Goal: Task Accomplishment & Management: Use online tool/utility

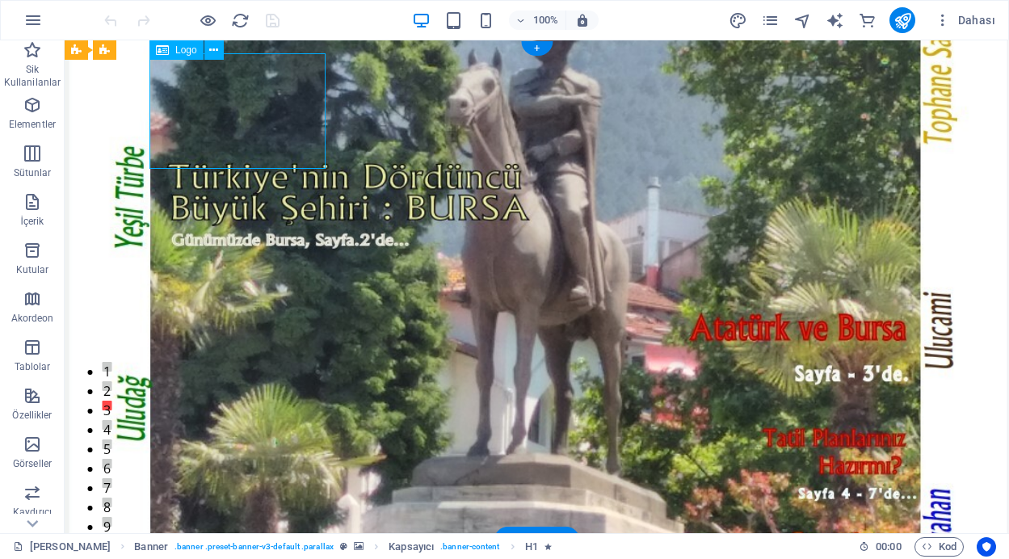
select select "px"
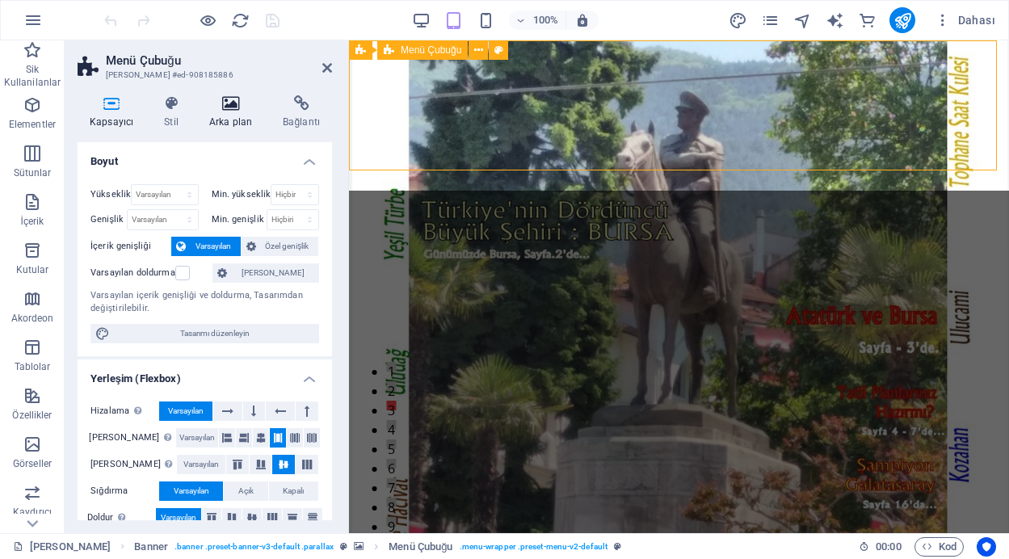
click at [235, 108] on icon at bounding box center [230, 103] width 67 height 16
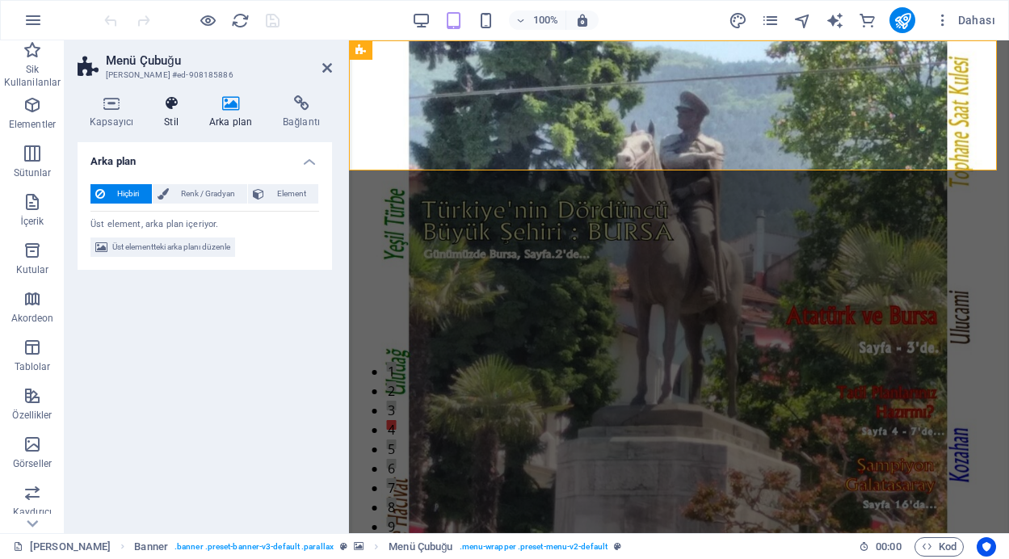
click at [165, 112] on h4 "Stil" at bounding box center [174, 112] width 45 height 34
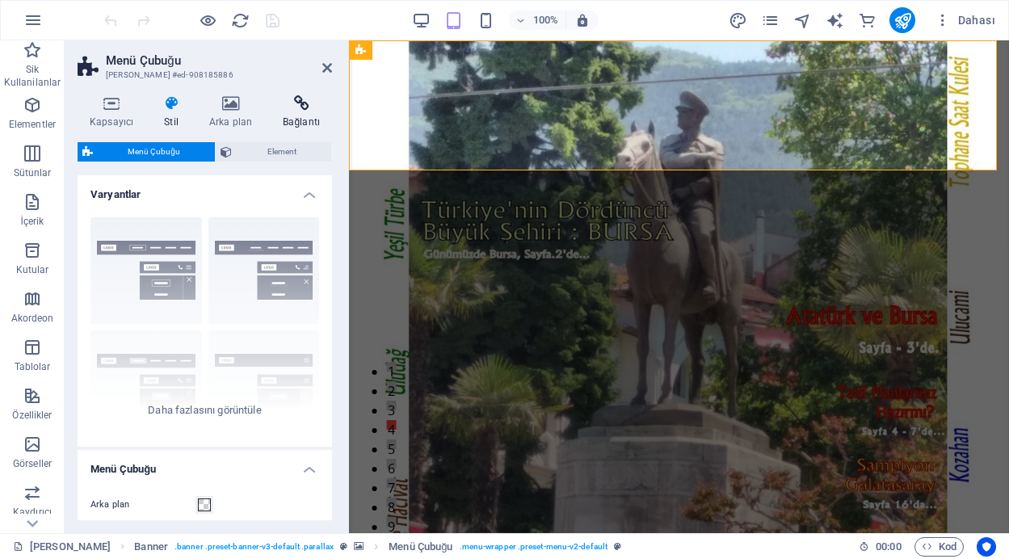
click at [294, 107] on icon at bounding box center [301, 103] width 61 height 16
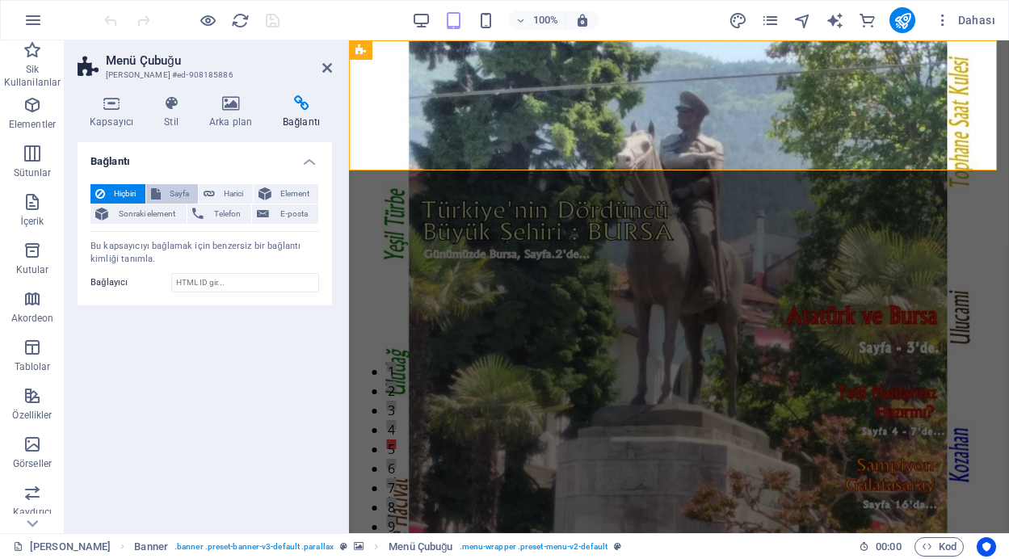
click at [166, 194] on span "Sayfa" at bounding box center [180, 193] width 28 height 19
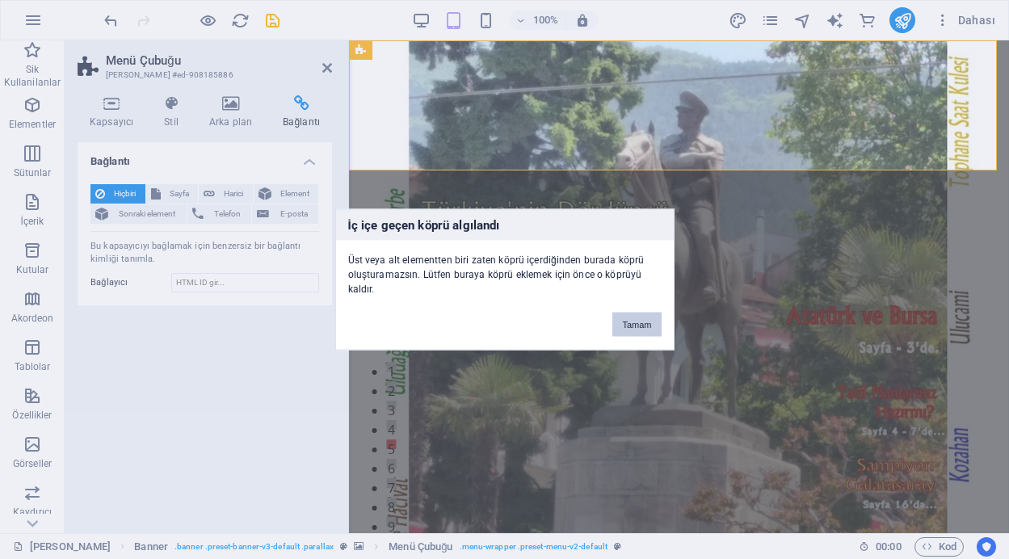
click at [659, 332] on button "Tamam" at bounding box center [636, 325] width 48 height 24
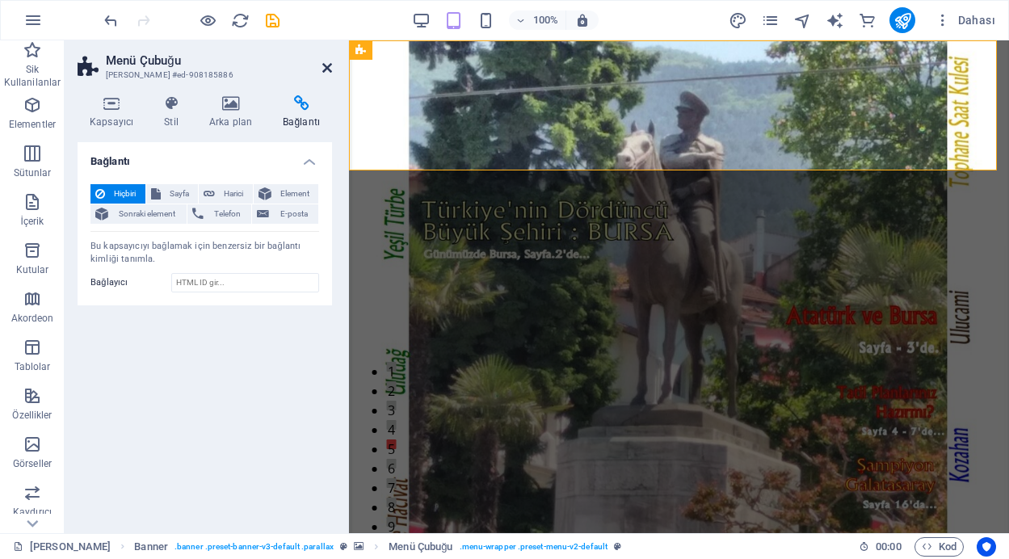
click at [330, 70] on icon at bounding box center [327, 67] width 10 height 13
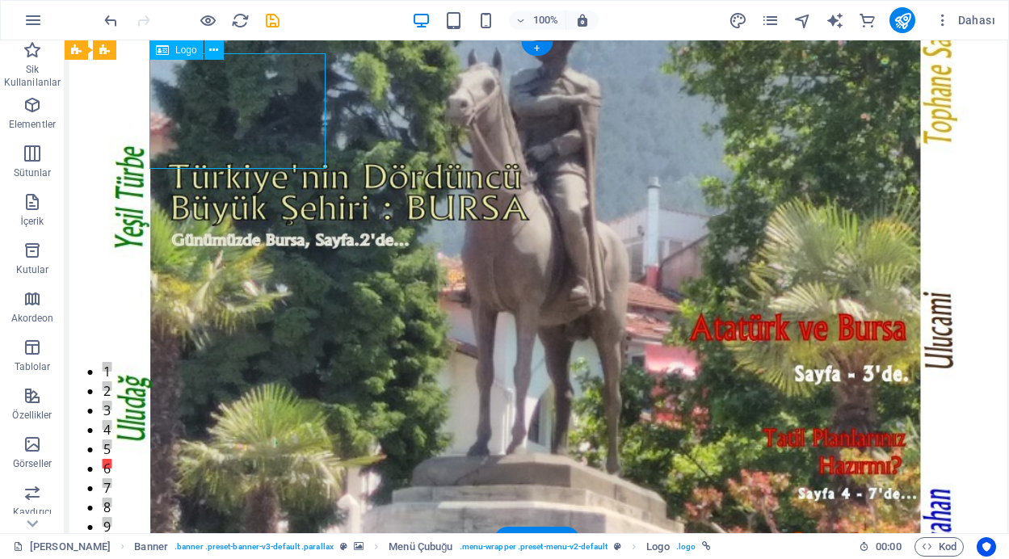
select select "px"
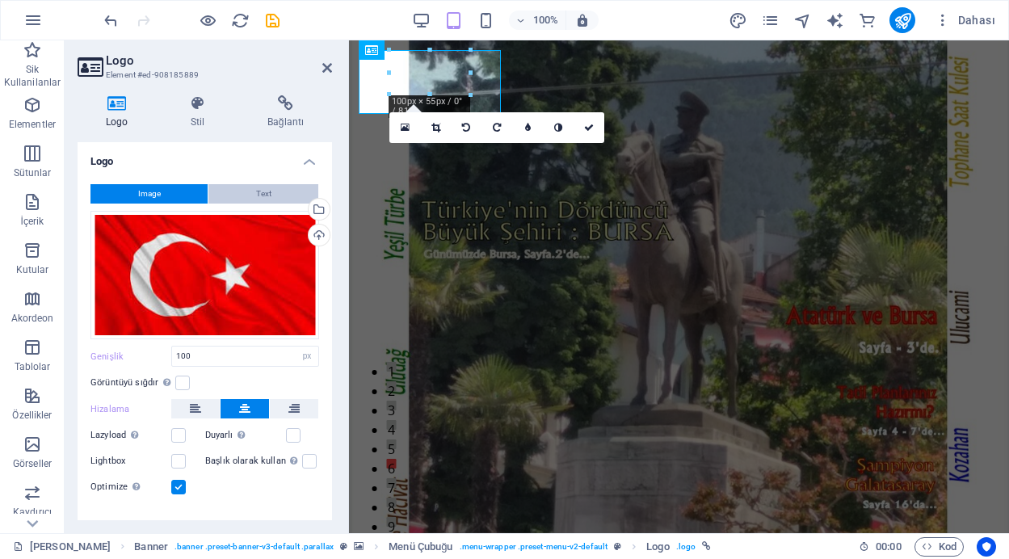
click at [284, 192] on button "Text" at bounding box center [263, 193] width 110 height 19
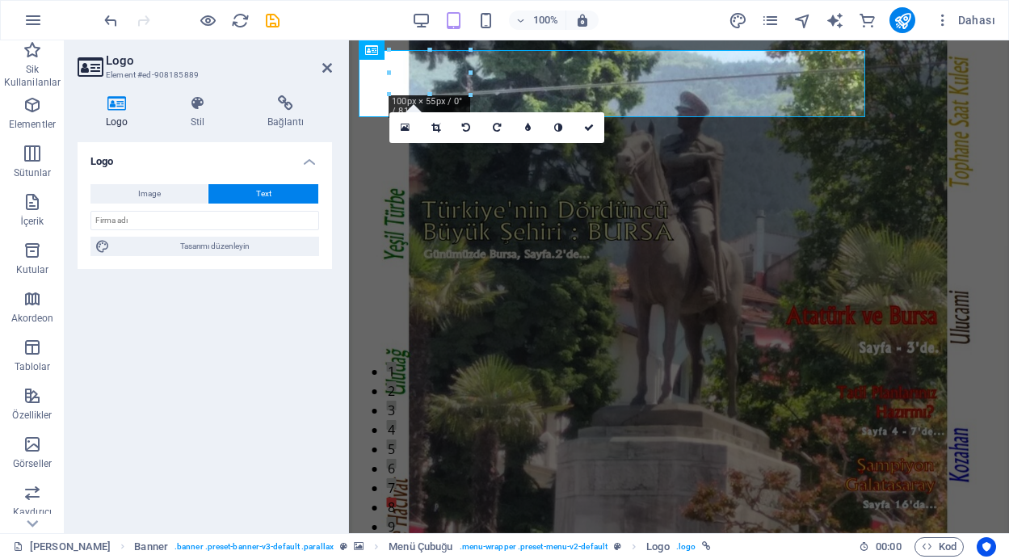
click at [388, 74] on div at bounding box center [390, 72] width 6 height 44
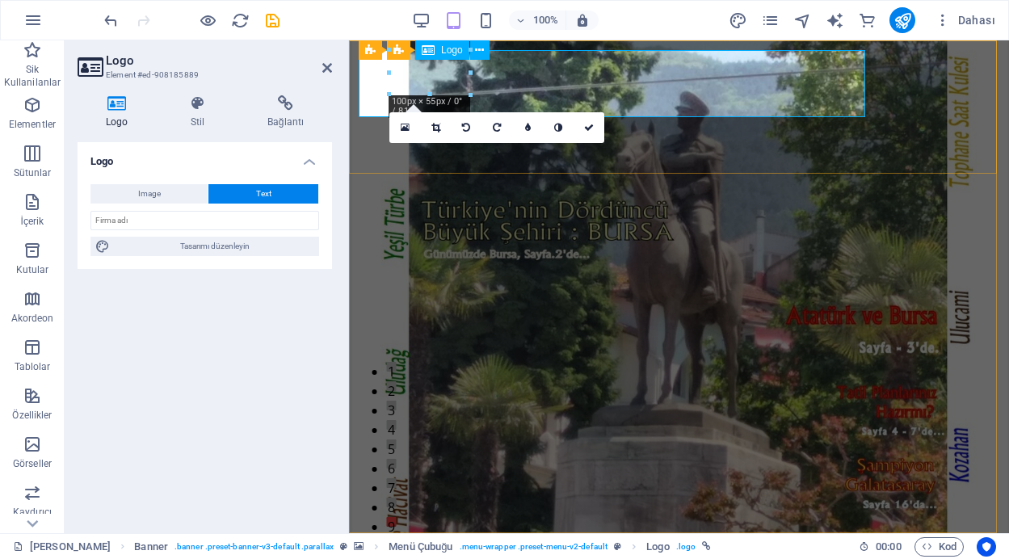
click at [590, 128] on icon at bounding box center [589, 128] width 10 height 10
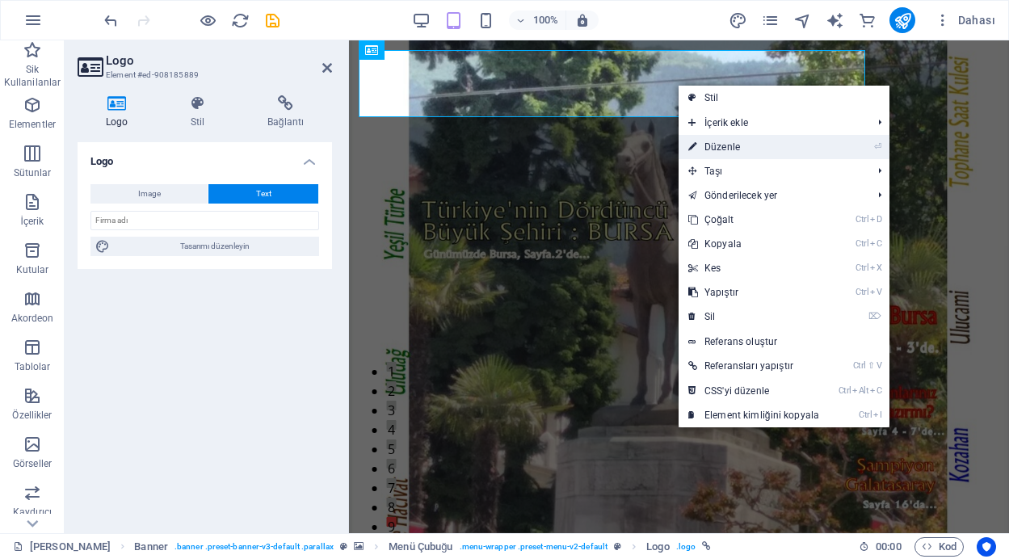
click at [698, 147] on link "⏎ Düzenle" at bounding box center [754, 147] width 150 height 24
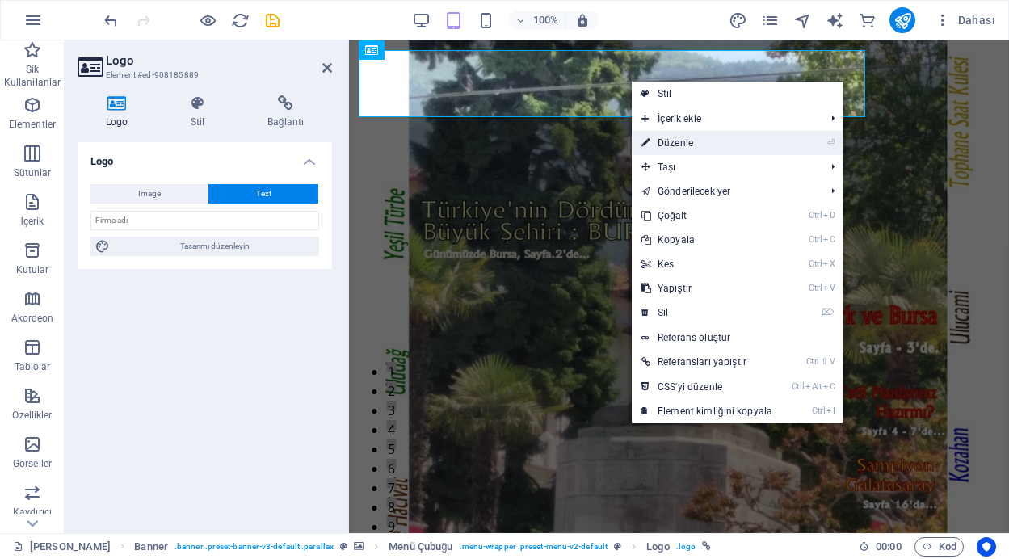
click at [664, 145] on link "⏎ Düzenle" at bounding box center [707, 143] width 150 height 24
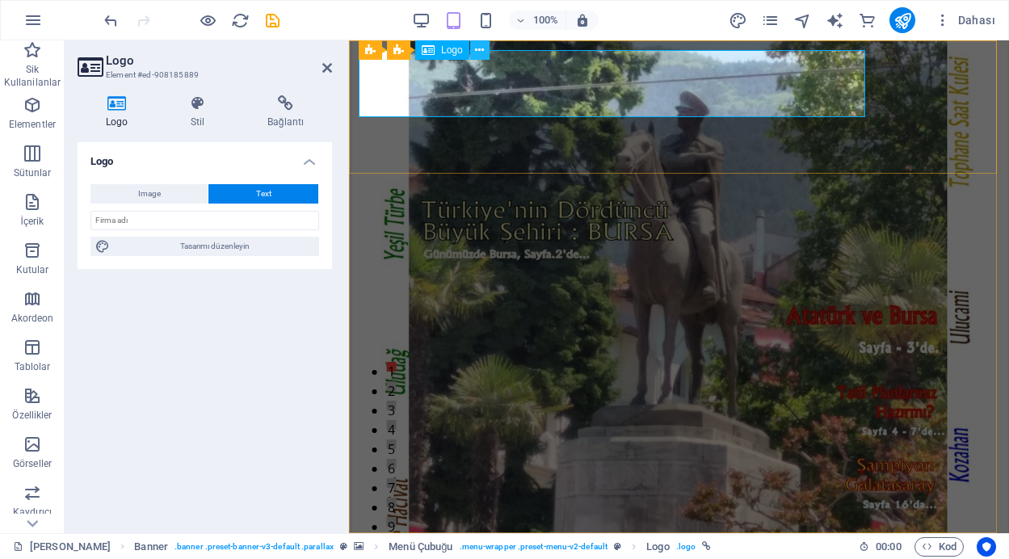
click at [482, 53] on icon at bounding box center [479, 50] width 9 height 17
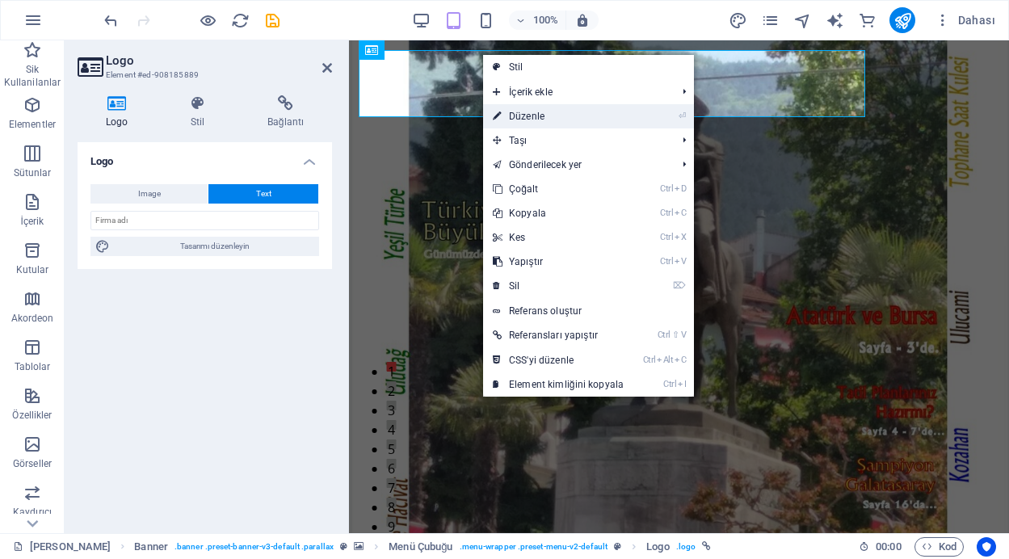
click at [518, 111] on link "⏎ Düzenle" at bounding box center [558, 116] width 150 height 24
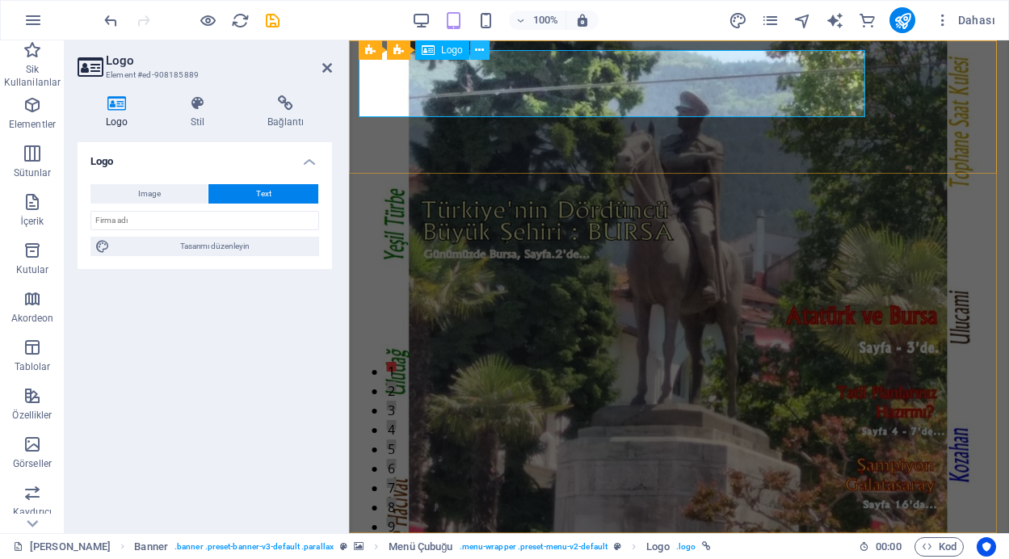
click at [480, 49] on icon at bounding box center [479, 50] width 9 height 17
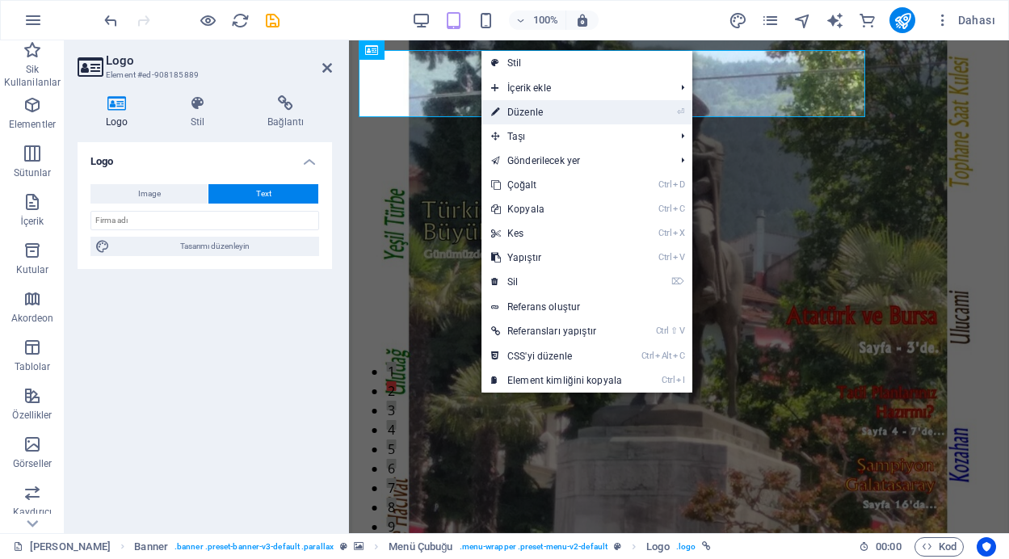
click at [567, 108] on link "⏎ Düzenle" at bounding box center [557, 112] width 150 height 24
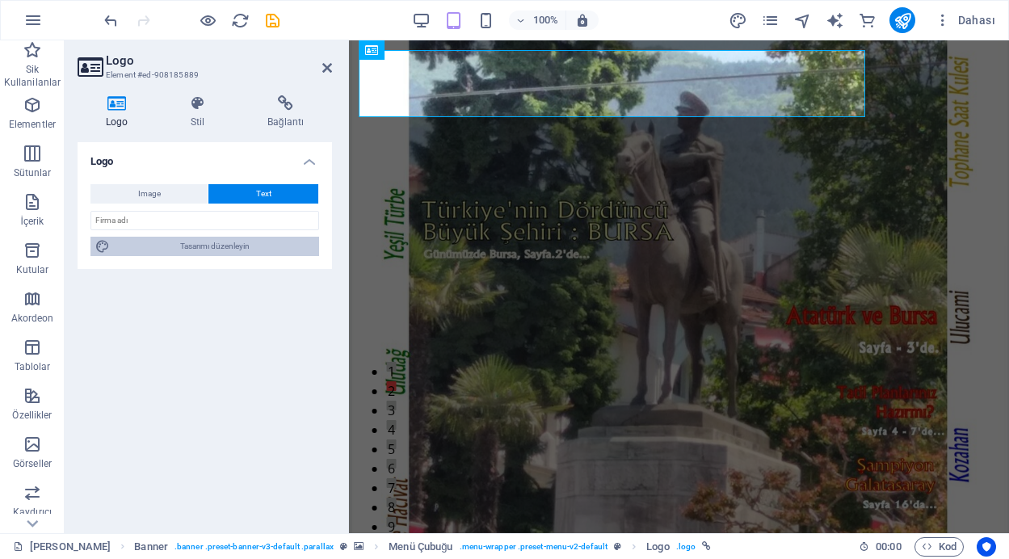
click at [194, 250] on span "Tasarımı düzenleyin" at bounding box center [215, 246] width 200 height 19
select select "px"
select select "400"
select select "px"
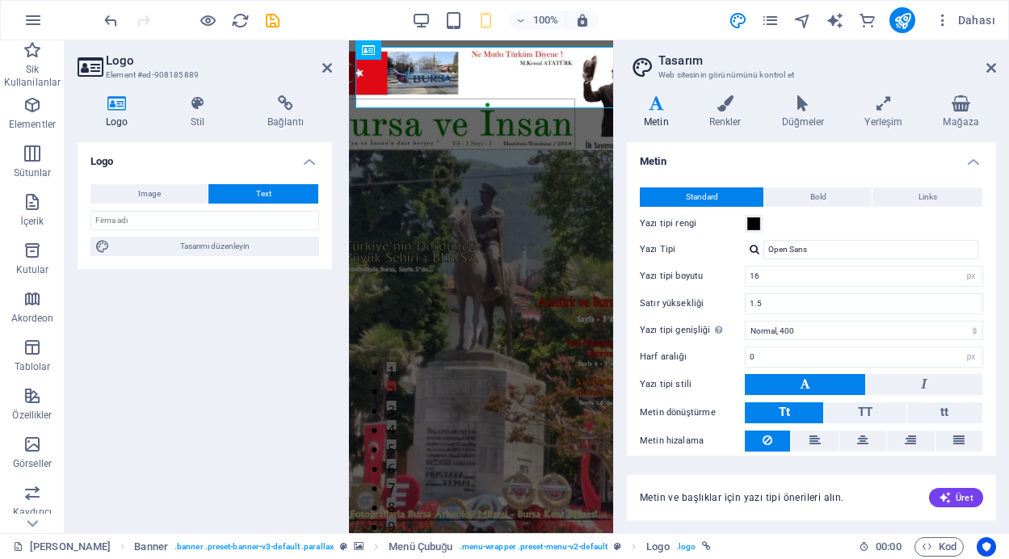
click at [723, 105] on icon at bounding box center [725, 103] width 66 height 16
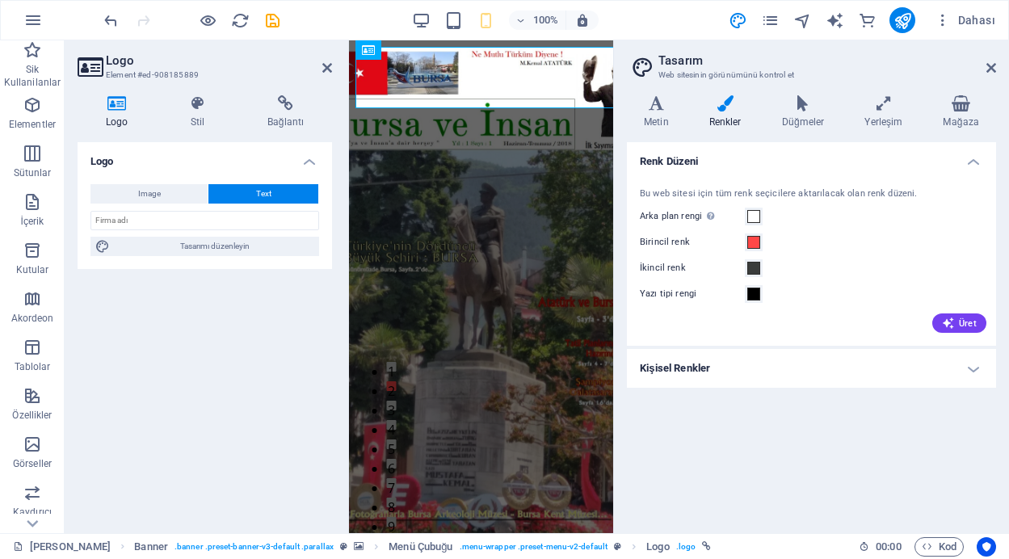
click at [974, 368] on h4 "Kişisel Renkler" at bounding box center [811, 368] width 369 height 39
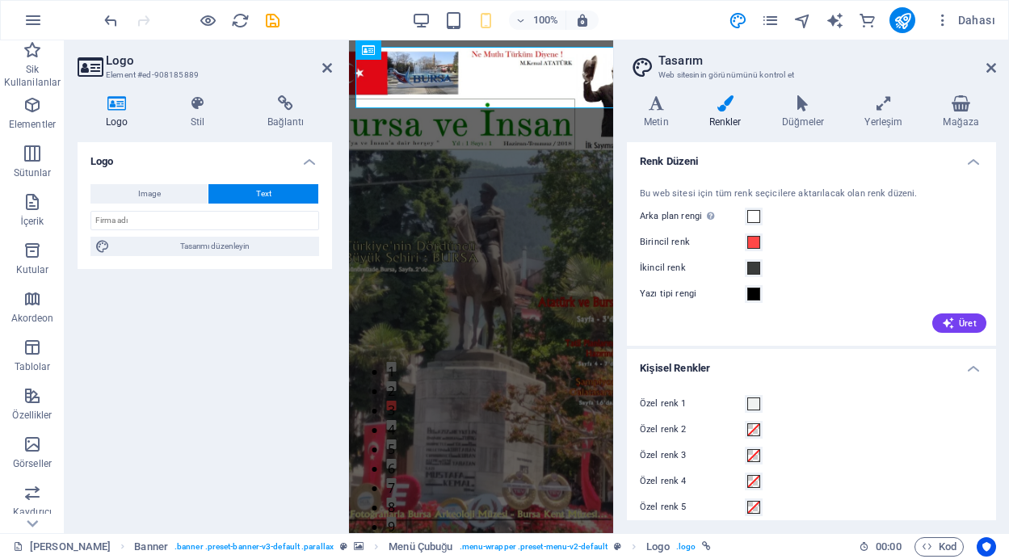
scroll to position [13, 0]
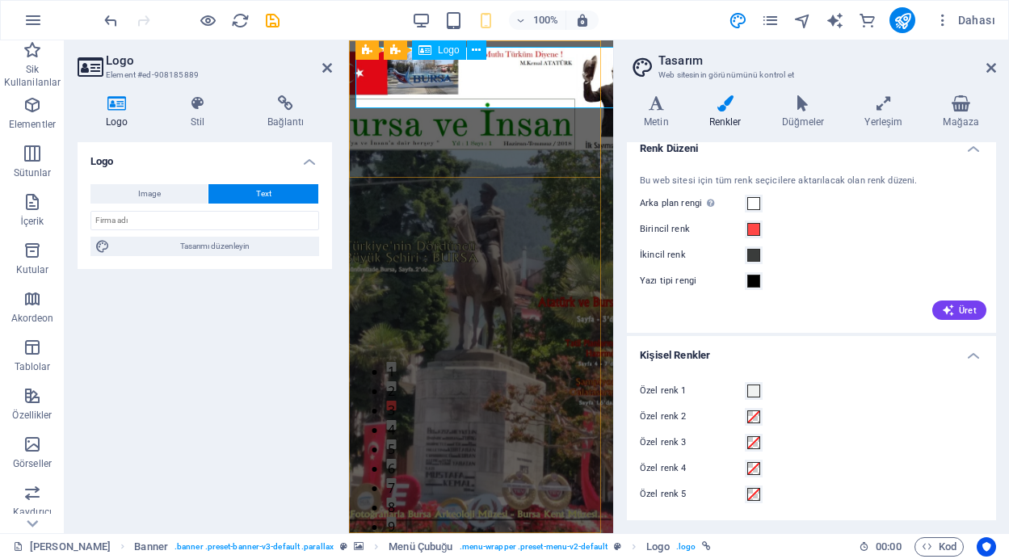
click at [798, 106] on icon at bounding box center [803, 103] width 77 height 16
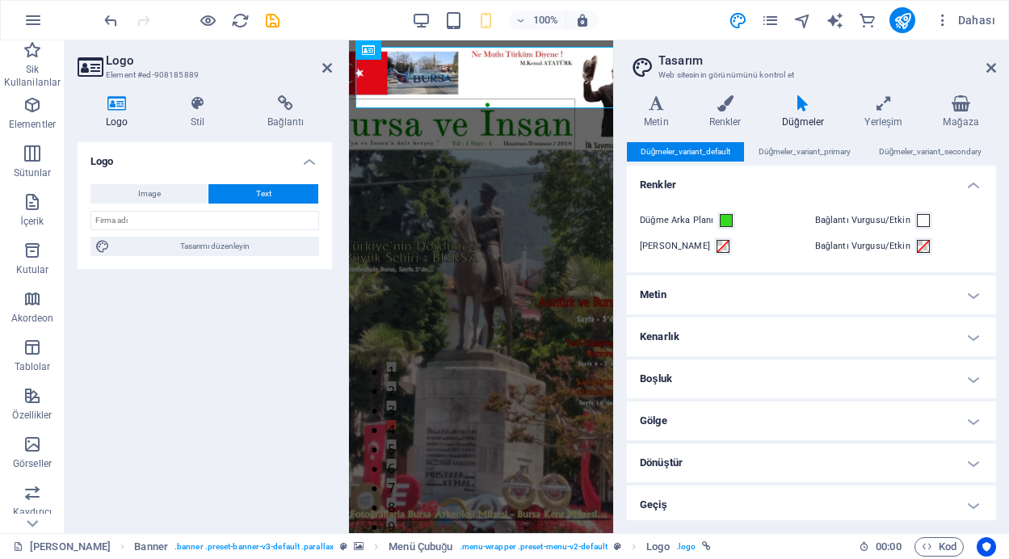
click at [970, 293] on h4 "Metin" at bounding box center [811, 295] width 369 height 39
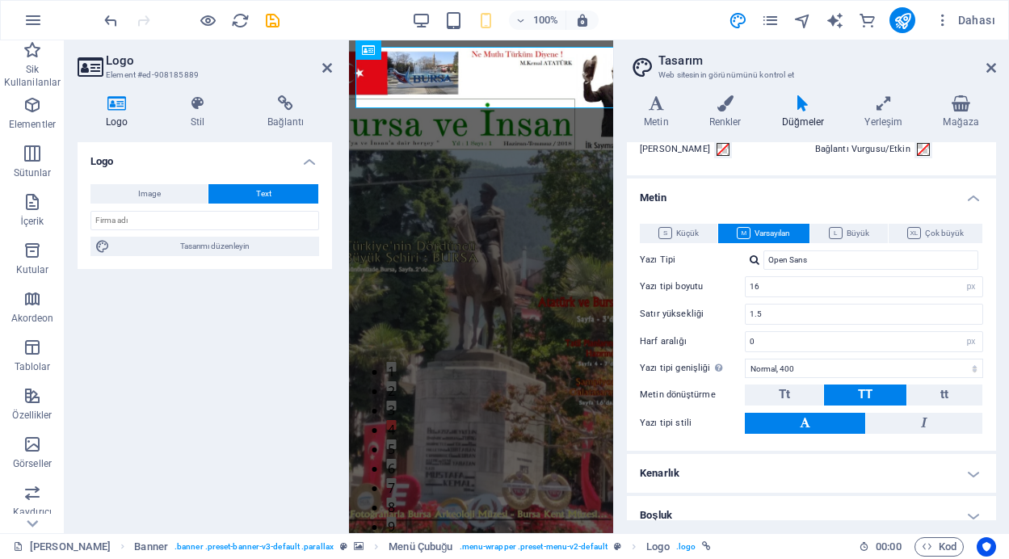
scroll to position [76, 0]
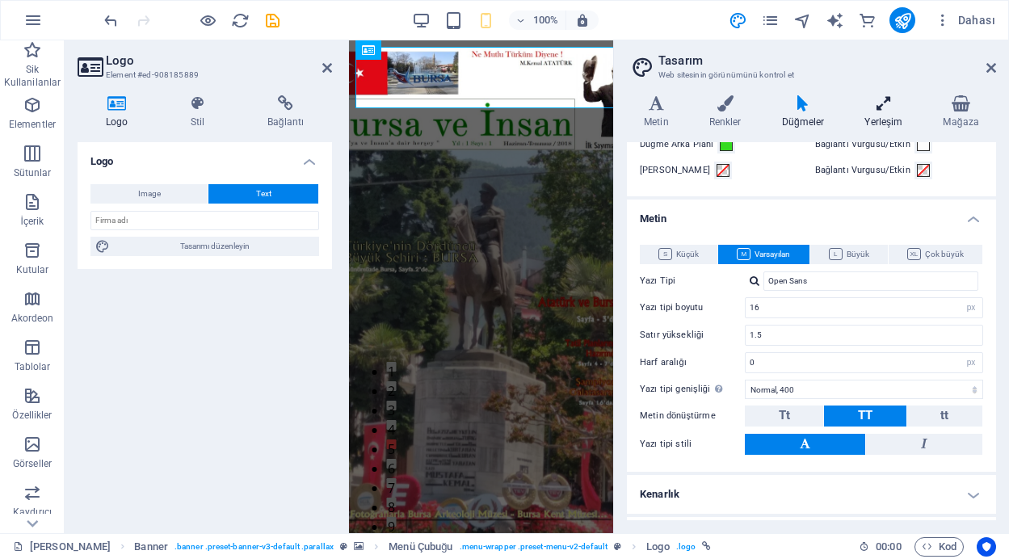
click at [886, 106] on icon at bounding box center [884, 103] width 72 height 16
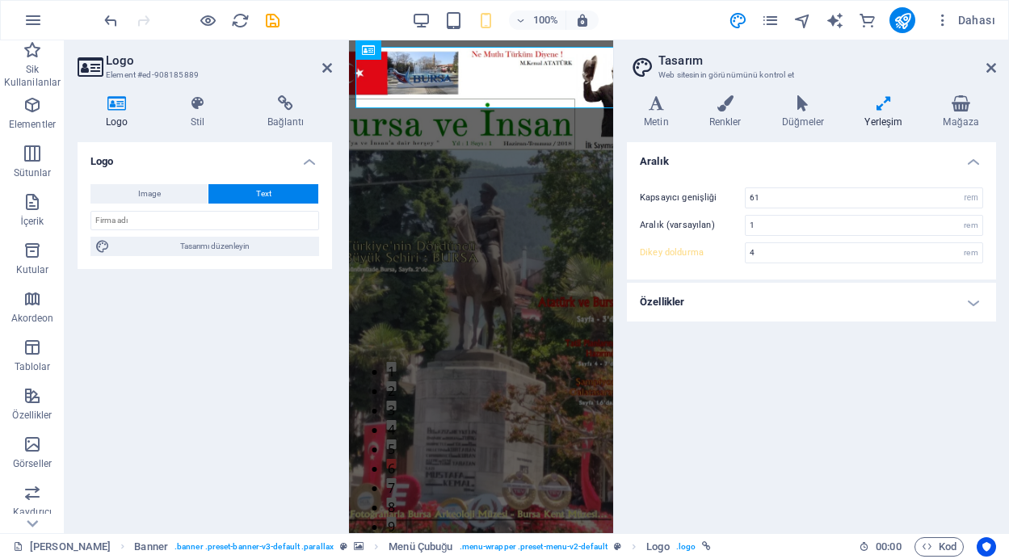
click at [973, 290] on h4 "Özellikler" at bounding box center [811, 302] width 369 height 39
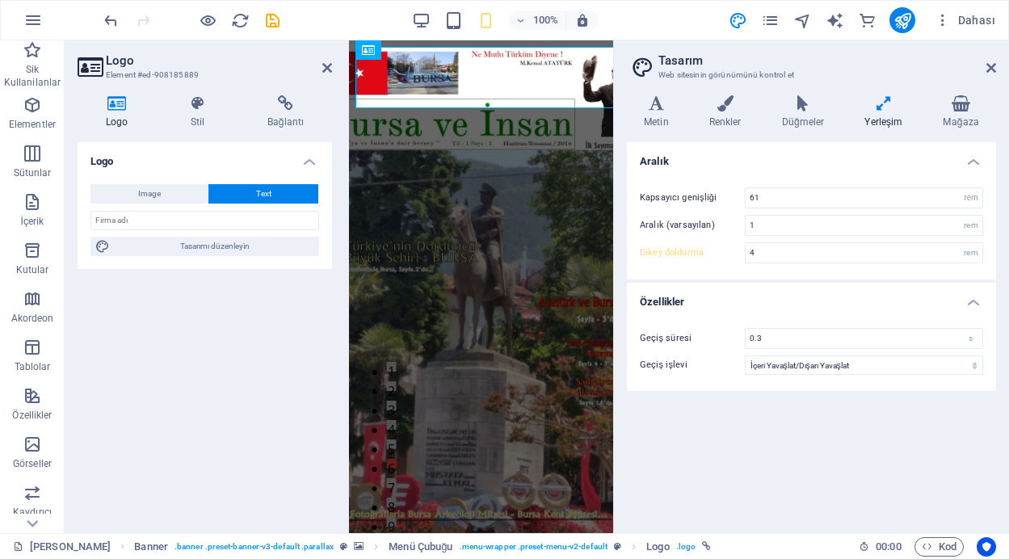
click at [973, 300] on h4 "Özellikler" at bounding box center [811, 297] width 369 height 29
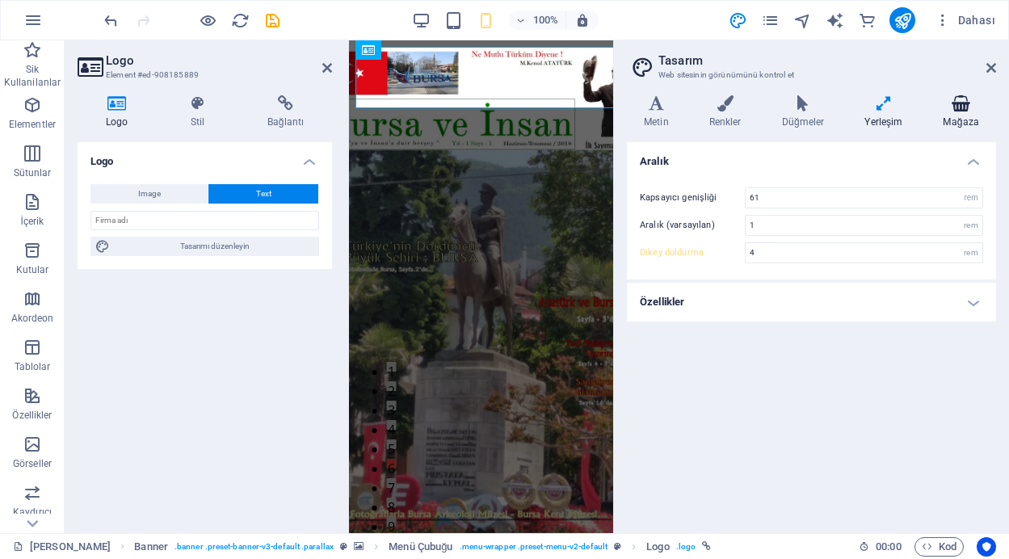
click at [948, 101] on icon at bounding box center [960, 103] width 69 height 16
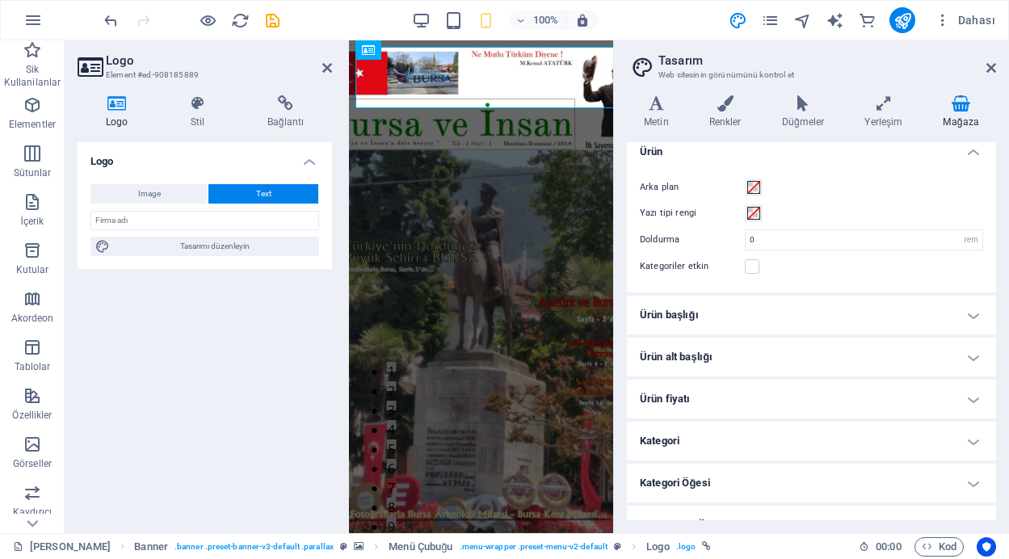
scroll to position [0, 0]
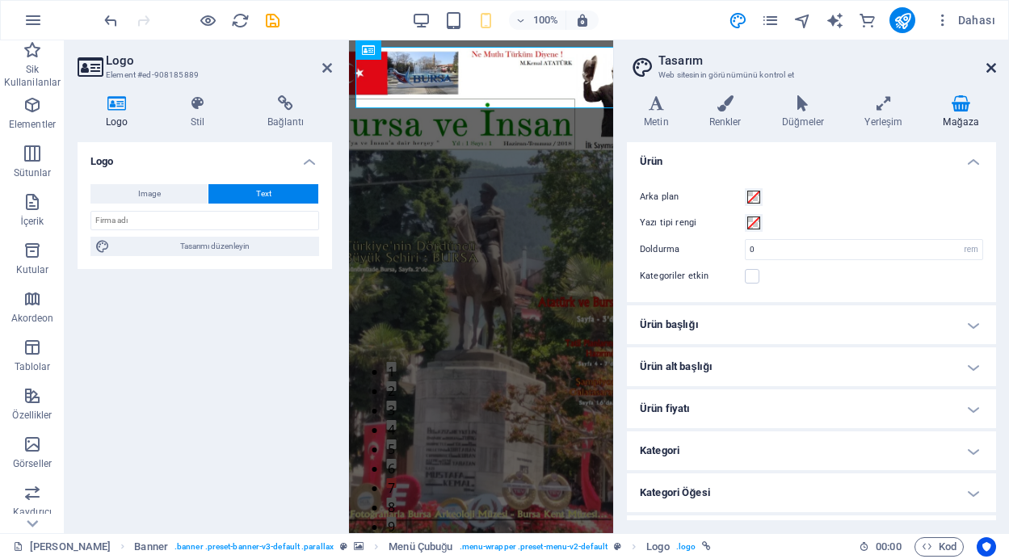
click at [990, 65] on icon at bounding box center [992, 67] width 10 height 13
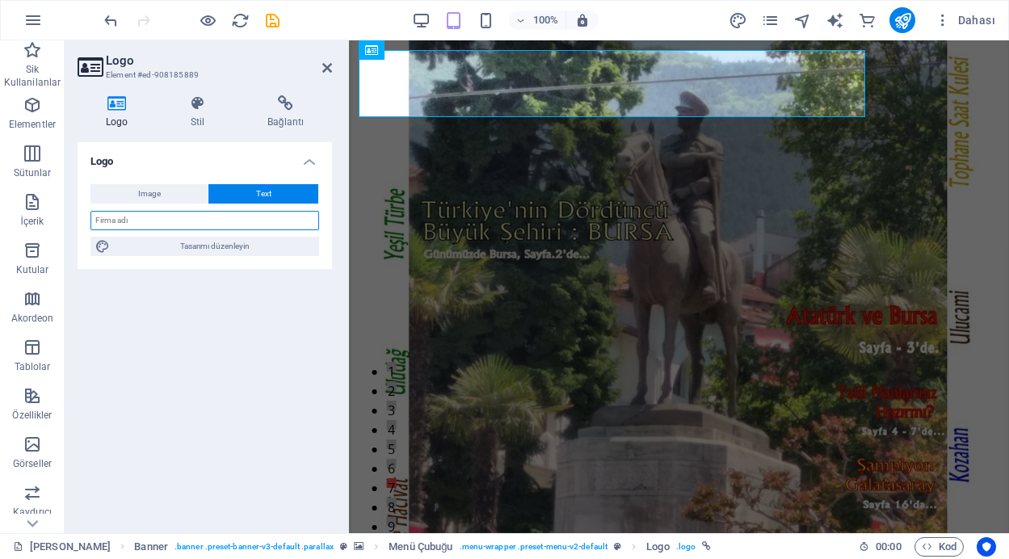
click at [166, 223] on input "text" at bounding box center [204, 220] width 229 height 19
click at [156, 196] on span "Image" at bounding box center [149, 193] width 23 height 19
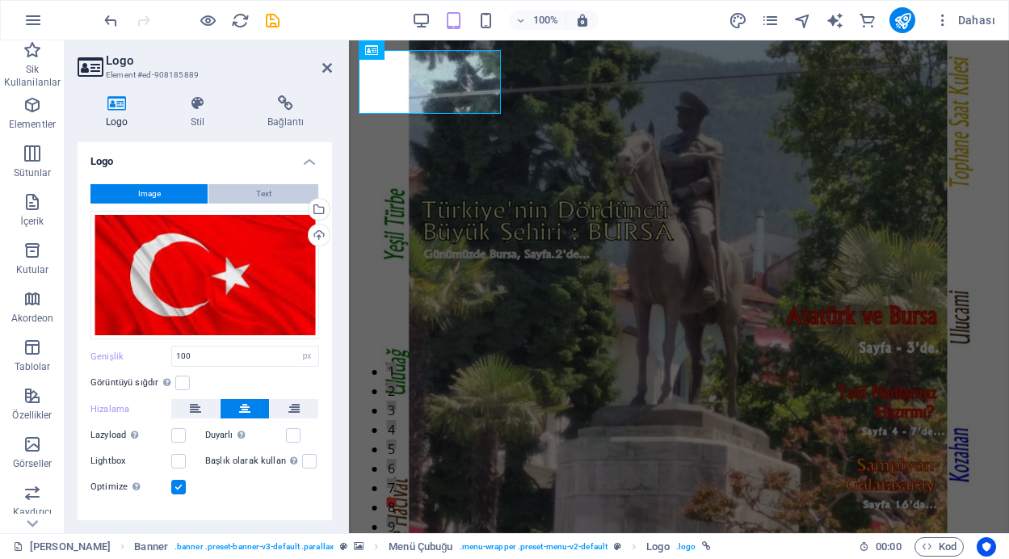
click at [260, 192] on span "Text" at bounding box center [263, 193] width 15 height 19
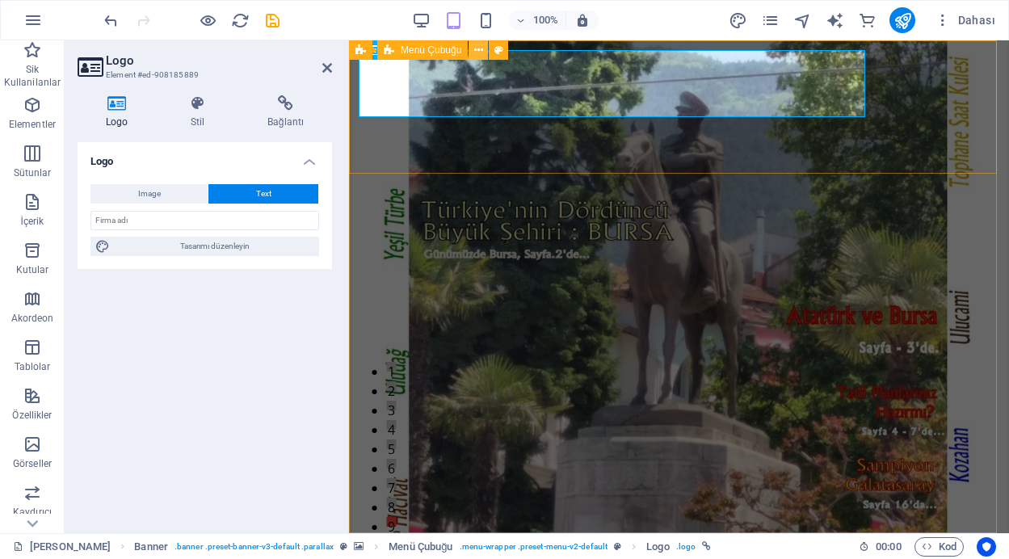
click at [477, 55] on icon at bounding box center [478, 50] width 9 height 17
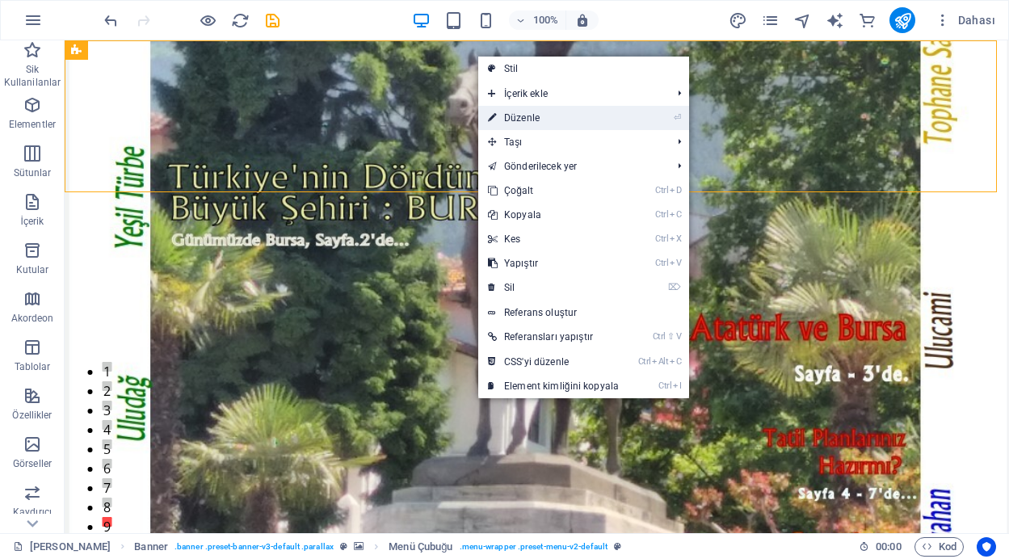
click at [539, 118] on link "⏎ Düzenle" at bounding box center [553, 118] width 150 height 24
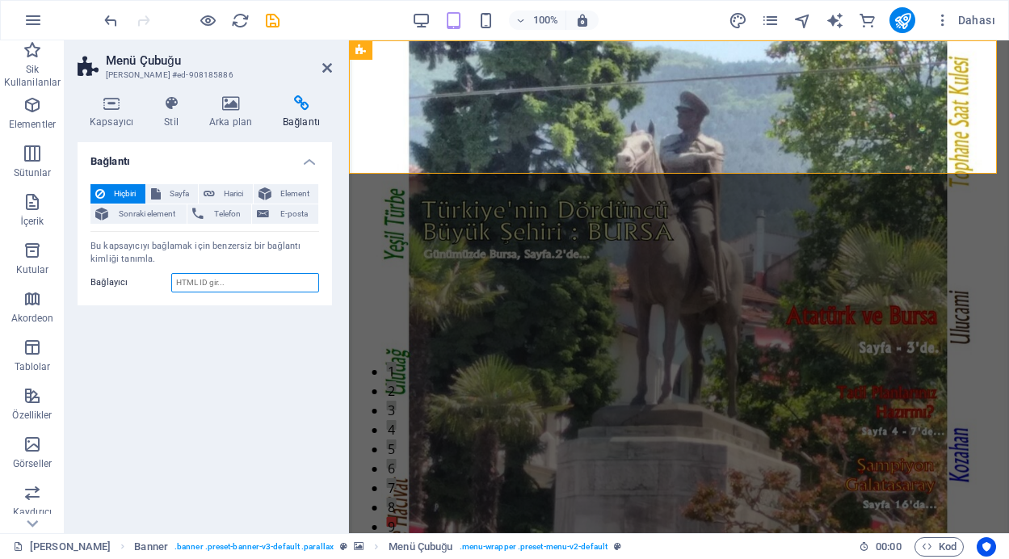
click at [214, 282] on input "Bağlayıcı" at bounding box center [245, 282] width 148 height 19
click at [171, 195] on span "Sayfa" at bounding box center [180, 193] width 28 height 19
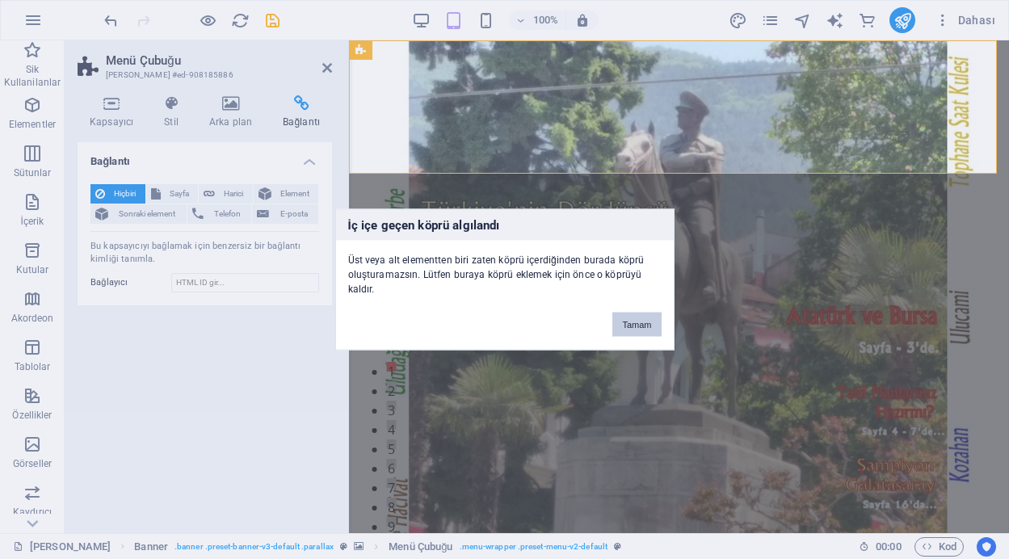
click at [623, 328] on button "Tamam" at bounding box center [636, 325] width 48 height 24
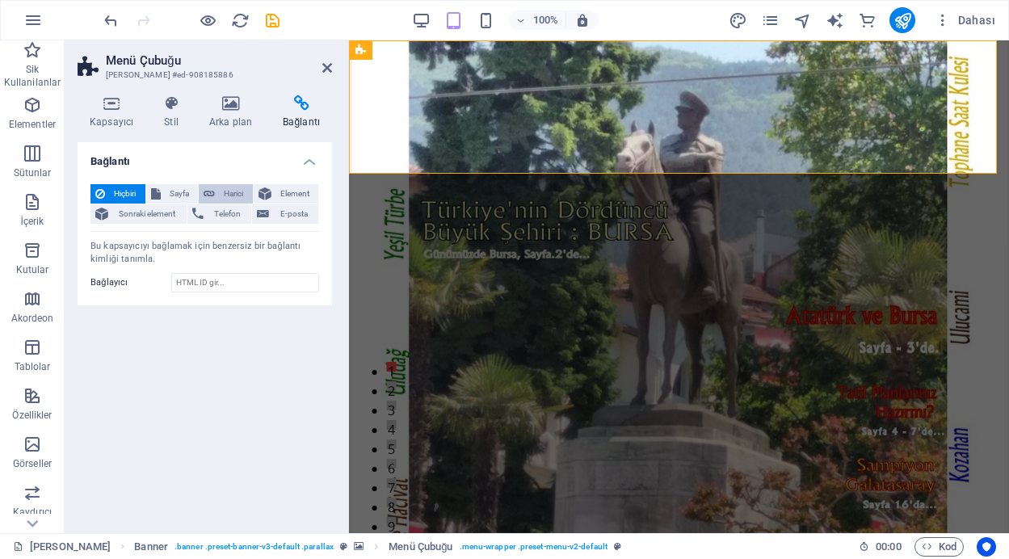
click at [234, 197] on span "Harici" at bounding box center [234, 193] width 28 height 19
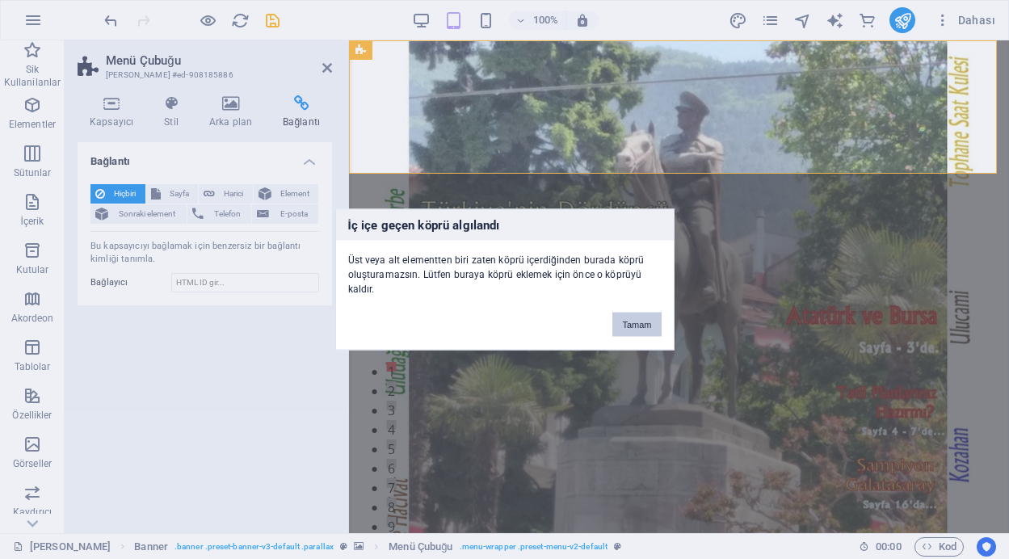
click at [642, 323] on button "Tamam" at bounding box center [636, 325] width 48 height 24
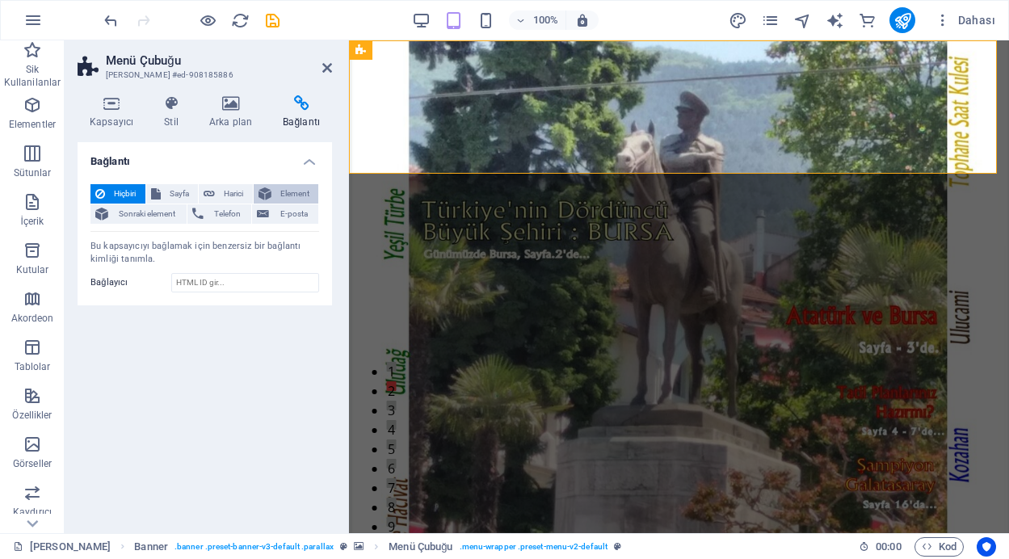
click at [304, 197] on span "Element" at bounding box center [295, 193] width 38 height 19
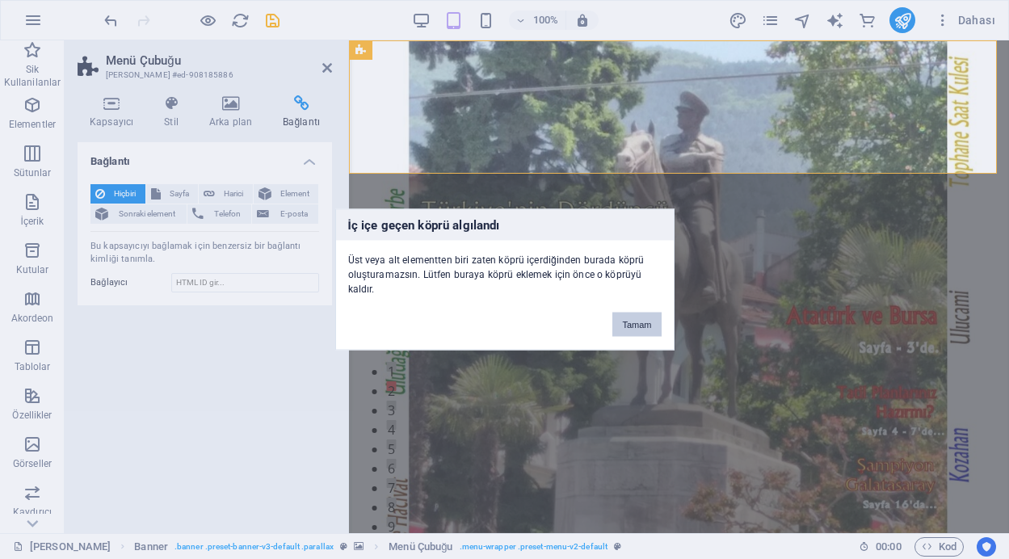
click at [627, 326] on button "Tamam" at bounding box center [636, 325] width 48 height 24
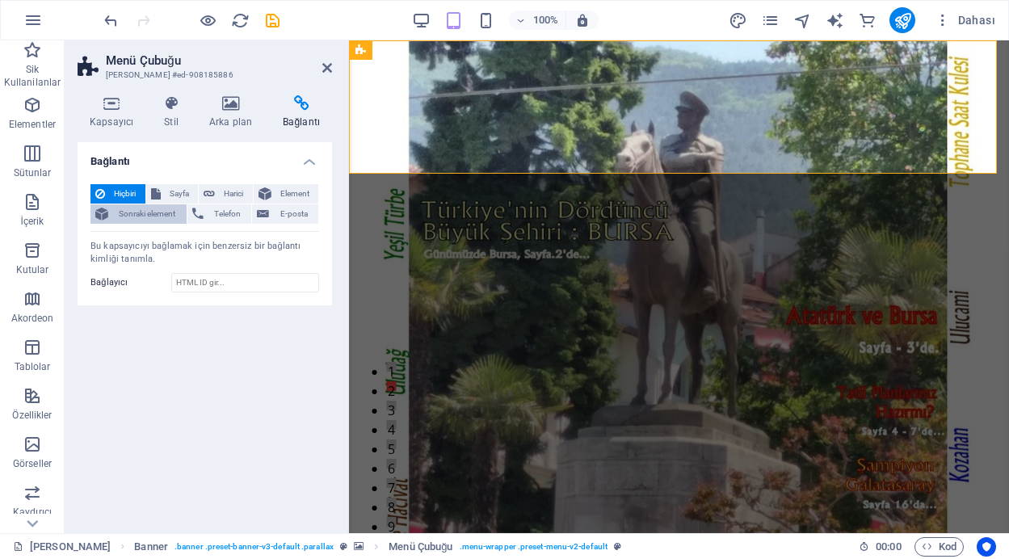
click at [120, 215] on span "Sonraki element" at bounding box center [147, 213] width 69 height 19
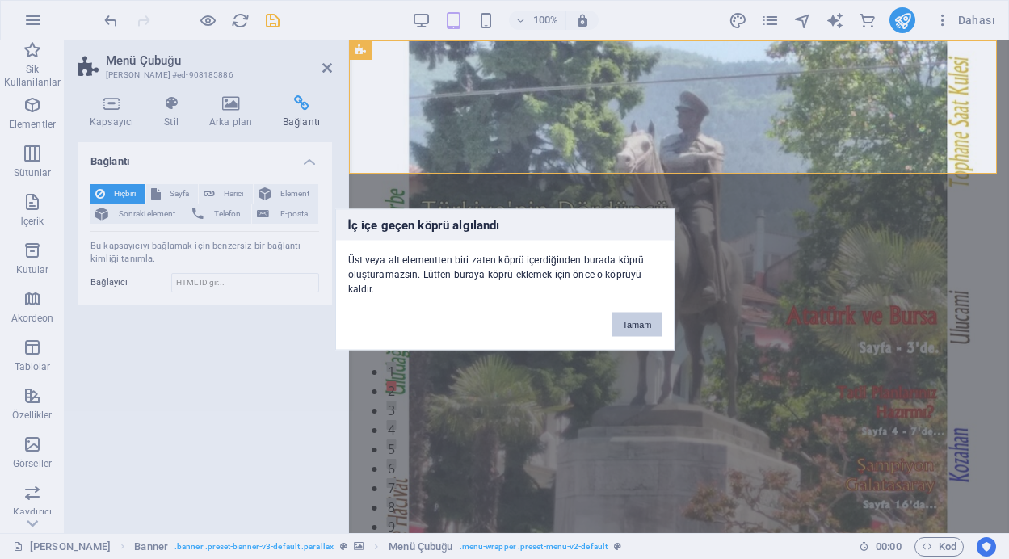
click at [643, 326] on button "Tamam" at bounding box center [636, 325] width 48 height 24
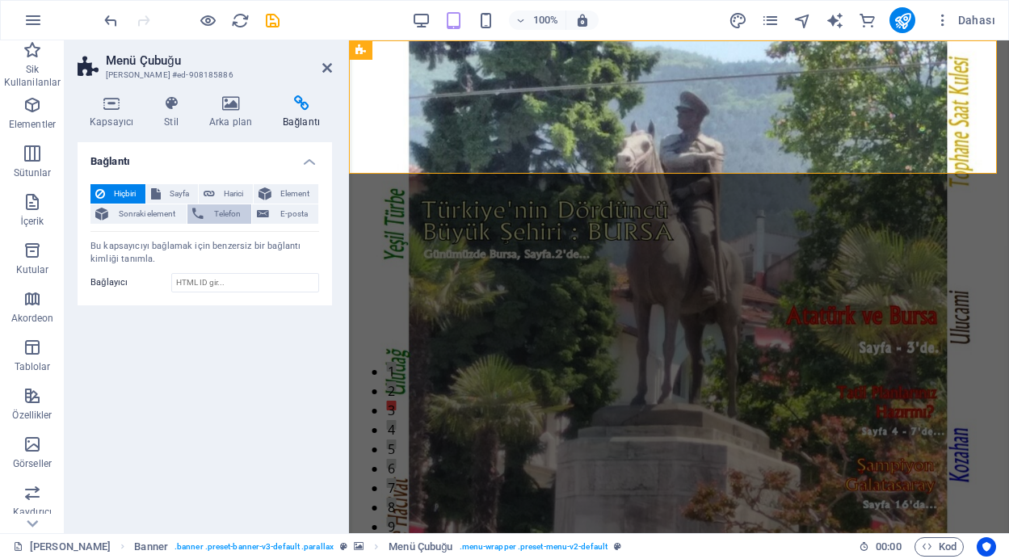
click at [231, 209] on span "Telefon" at bounding box center [227, 213] width 39 height 19
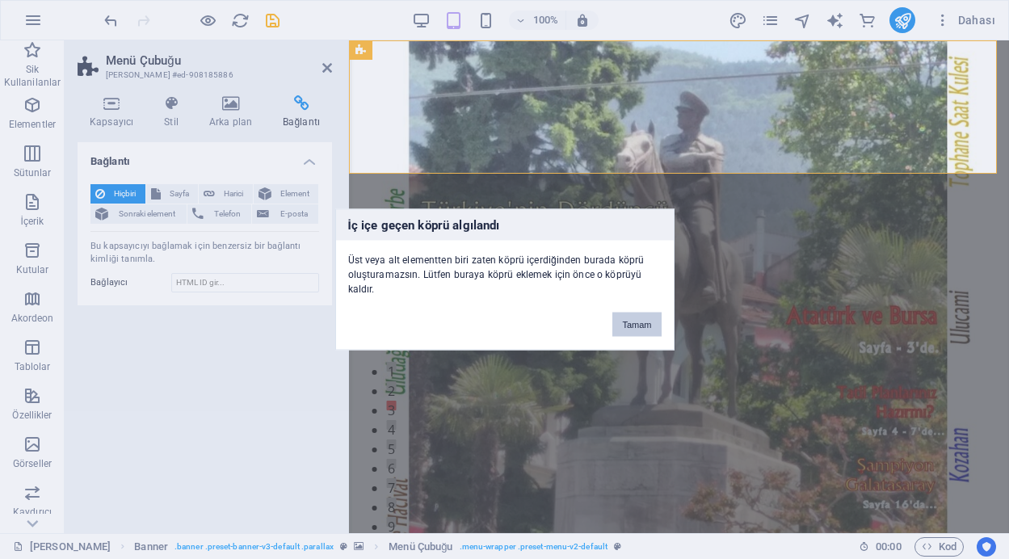
click at [625, 326] on button "Tamam" at bounding box center [636, 325] width 48 height 24
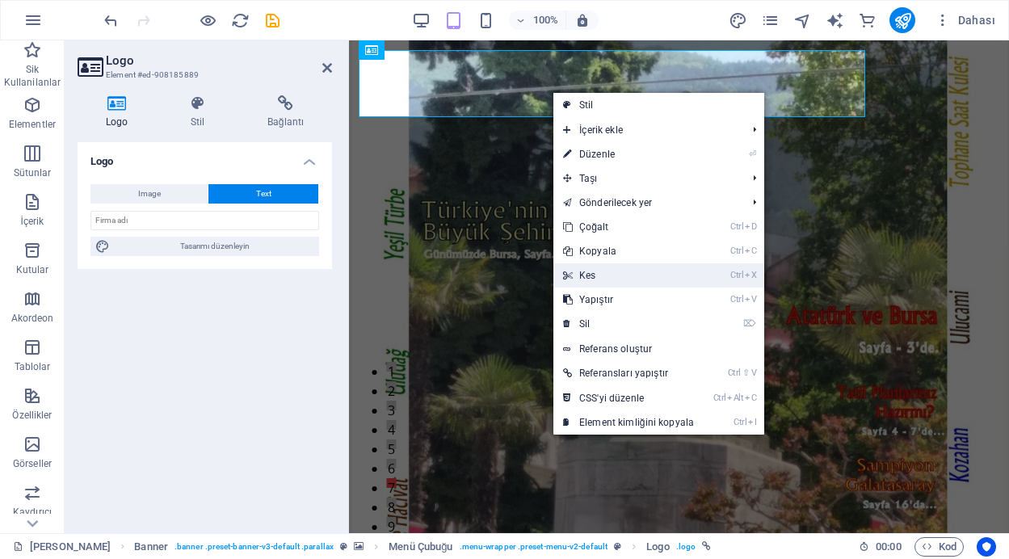
click at [596, 273] on link "Ctrl X Kes" at bounding box center [629, 275] width 150 height 24
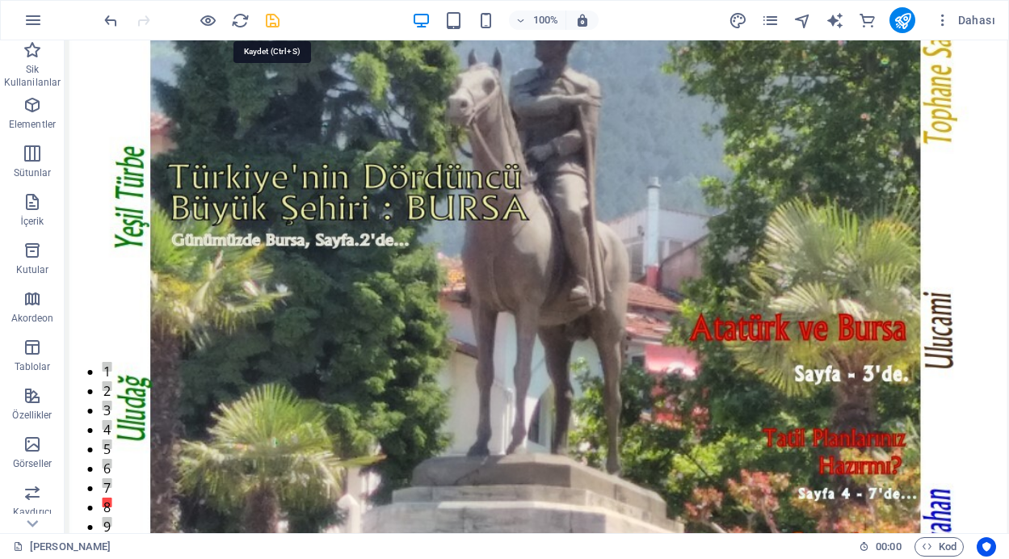
click at [274, 20] on icon "save" at bounding box center [272, 20] width 19 height 19
click at [901, 19] on icon "publish" at bounding box center [903, 20] width 19 height 19
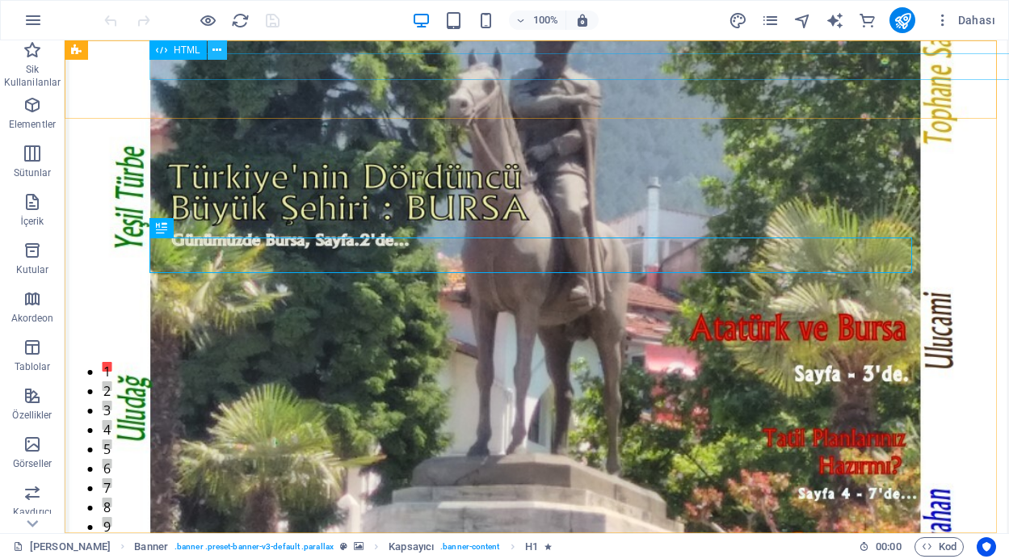
click at [215, 48] on icon at bounding box center [217, 50] width 9 height 17
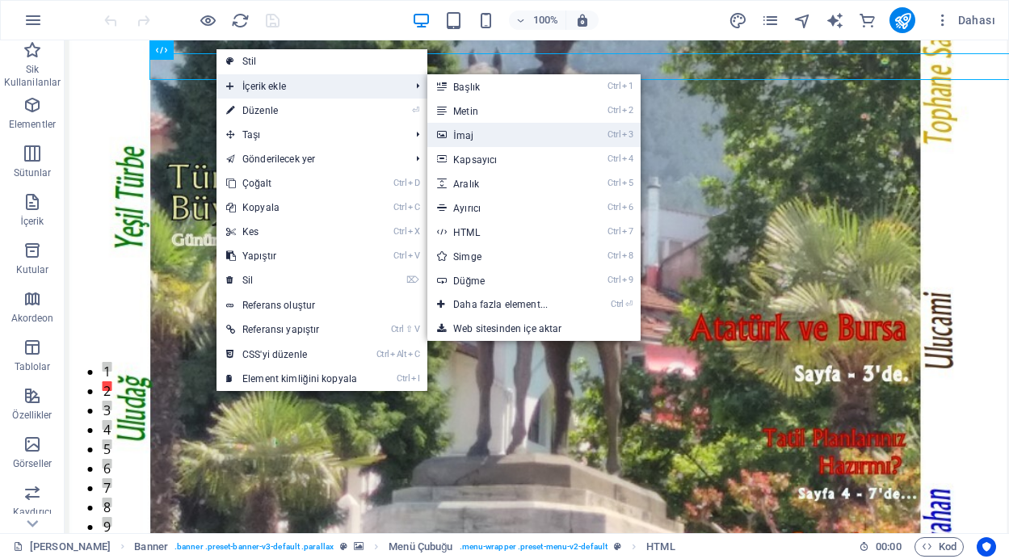
click at [459, 130] on link "Ctrl 3 İmaj" at bounding box center [503, 135] width 153 height 24
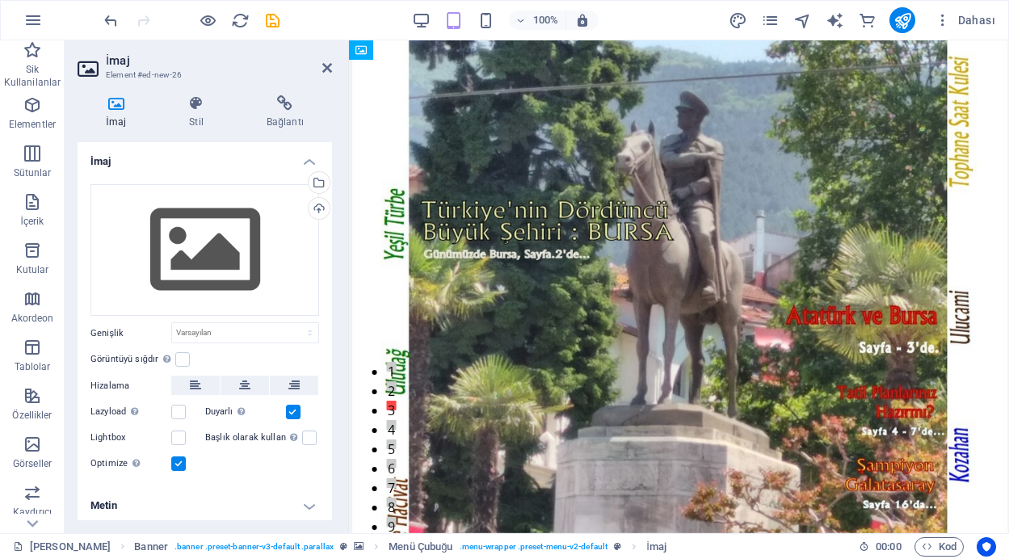
drag, startPoint x: 441, startPoint y: 132, endPoint x: 441, endPoint y: 81, distance: 50.9
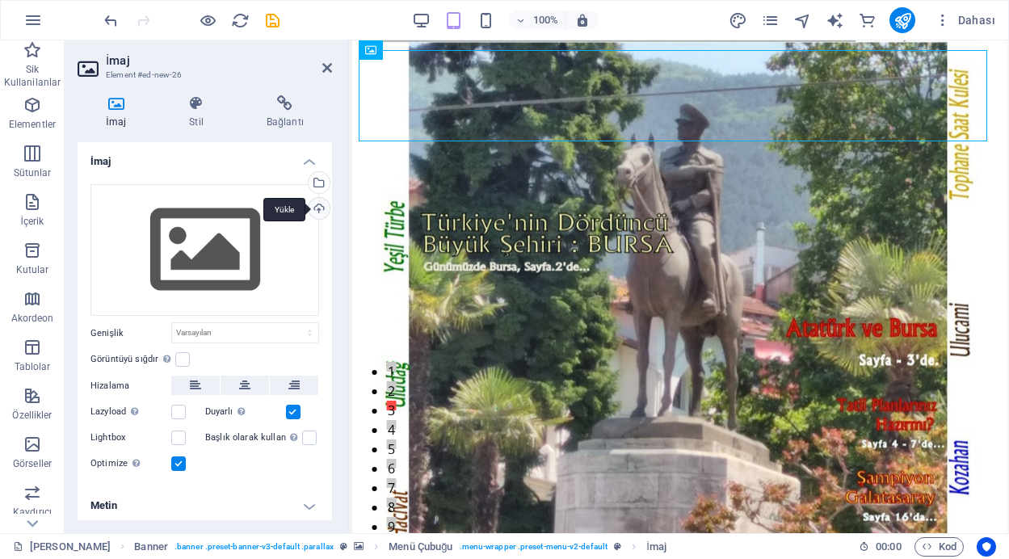
click at [317, 205] on div "Yükle" at bounding box center [317, 210] width 24 height 24
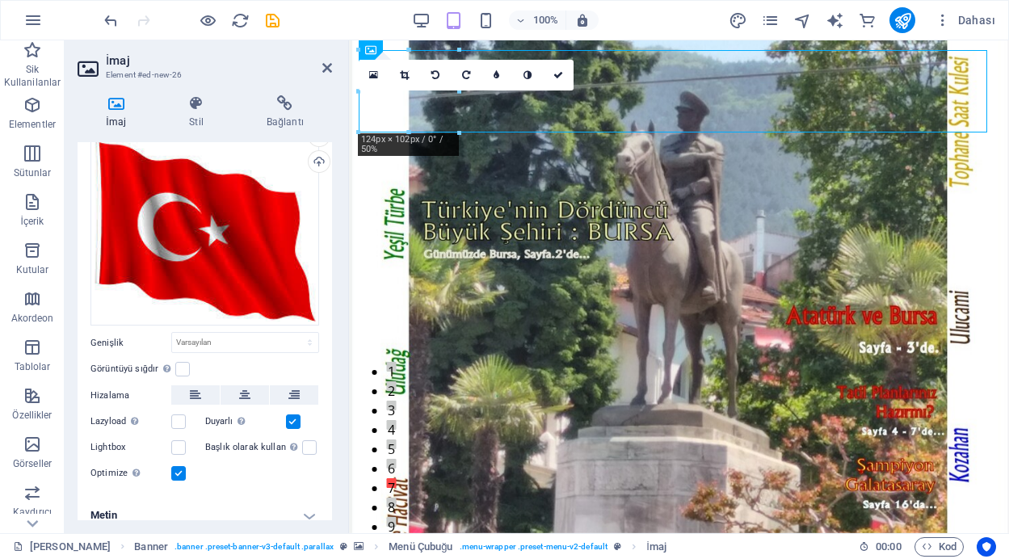
scroll to position [59, 0]
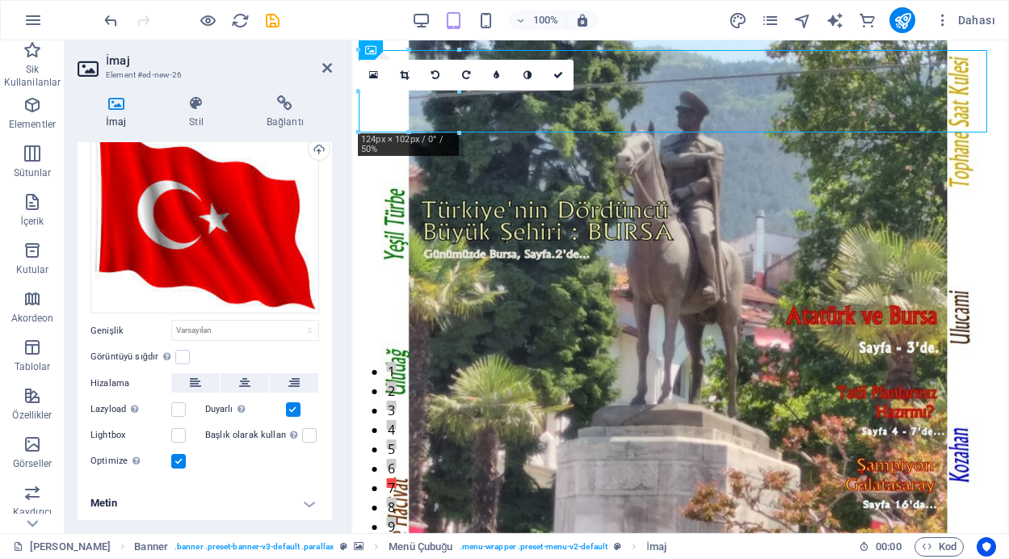
click at [307, 498] on h4 "Metin" at bounding box center [205, 503] width 255 height 39
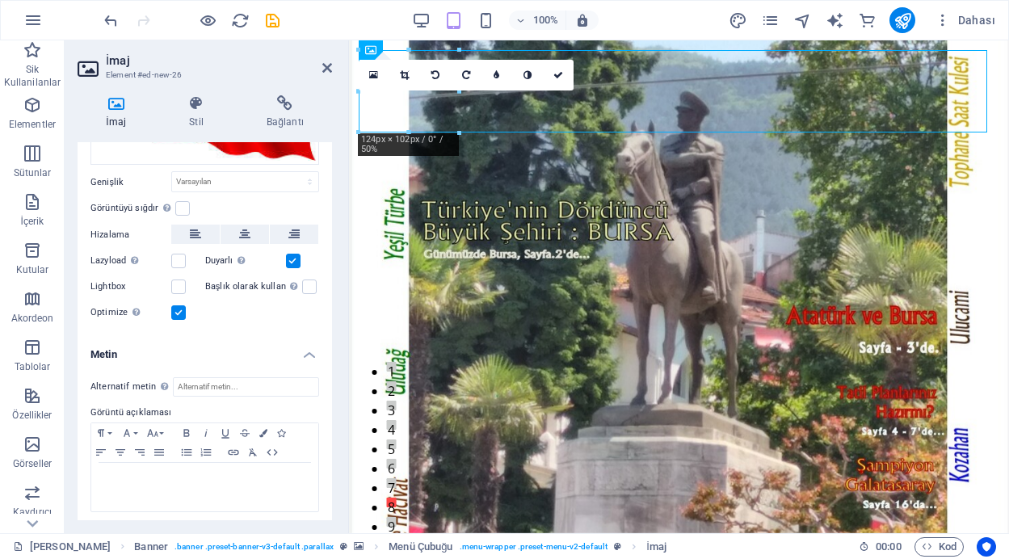
scroll to position [211, 0]
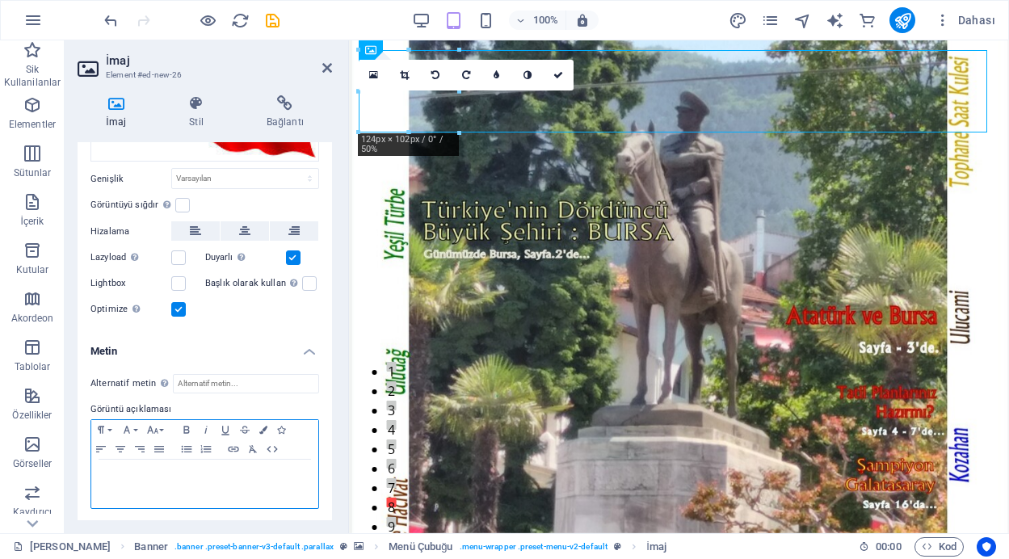
click at [165, 462] on div at bounding box center [204, 484] width 227 height 48
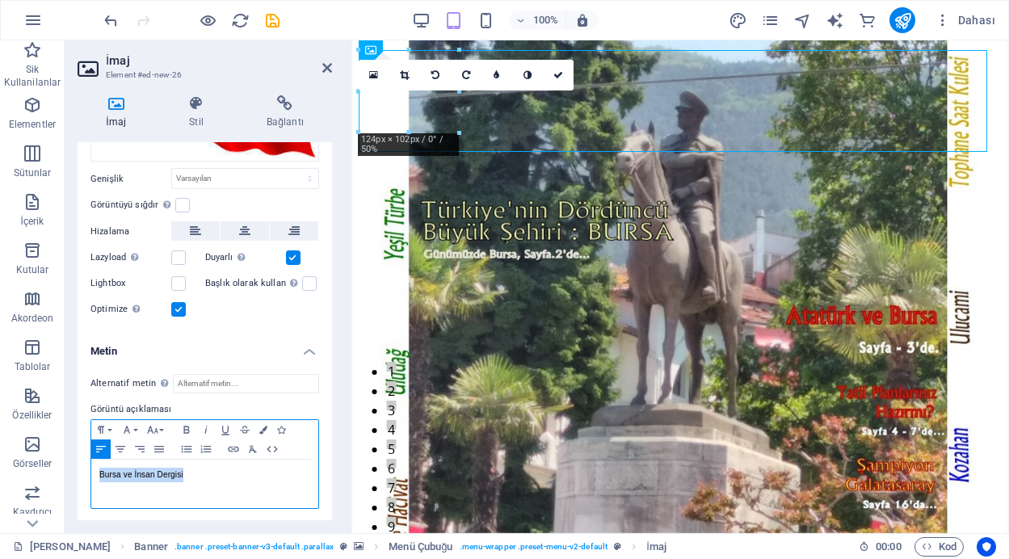
drag, startPoint x: 193, startPoint y: 474, endPoint x: 96, endPoint y: 470, distance: 97.0
click at [96, 470] on div "Bursa ve İnsan Dergisi" at bounding box center [204, 484] width 227 height 48
click at [263, 427] on icon "button" at bounding box center [263, 430] width 8 height 8
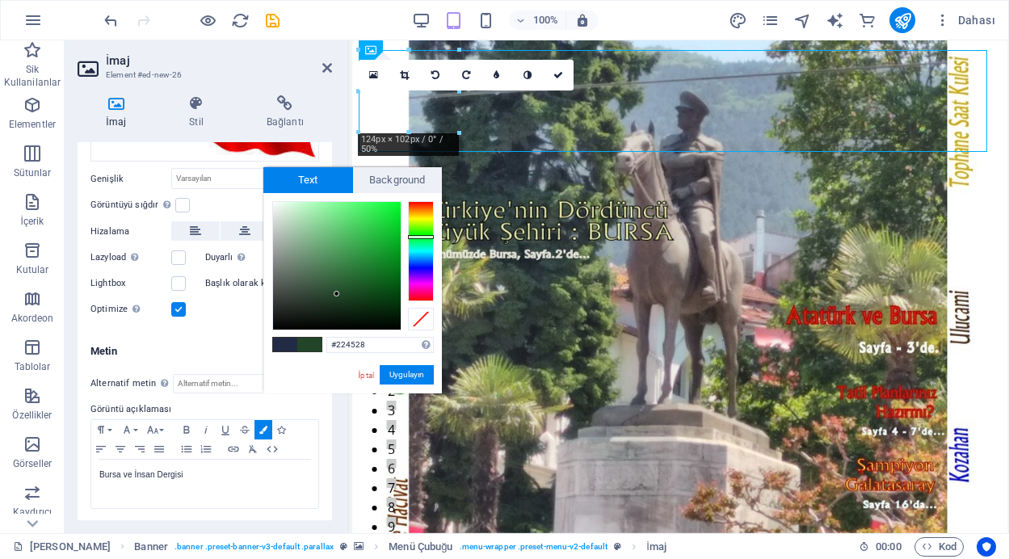
click at [420, 237] on div at bounding box center [421, 251] width 26 height 100
type input "#0ee334"
click at [392, 215] on div at bounding box center [337, 266] width 128 height 128
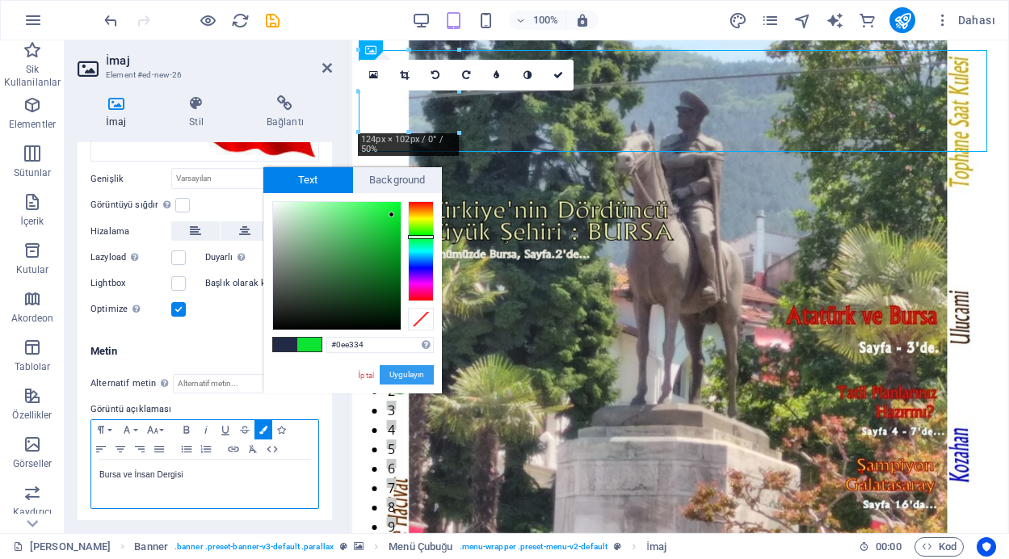
click at [406, 376] on button "Uygulayın" at bounding box center [407, 374] width 54 height 19
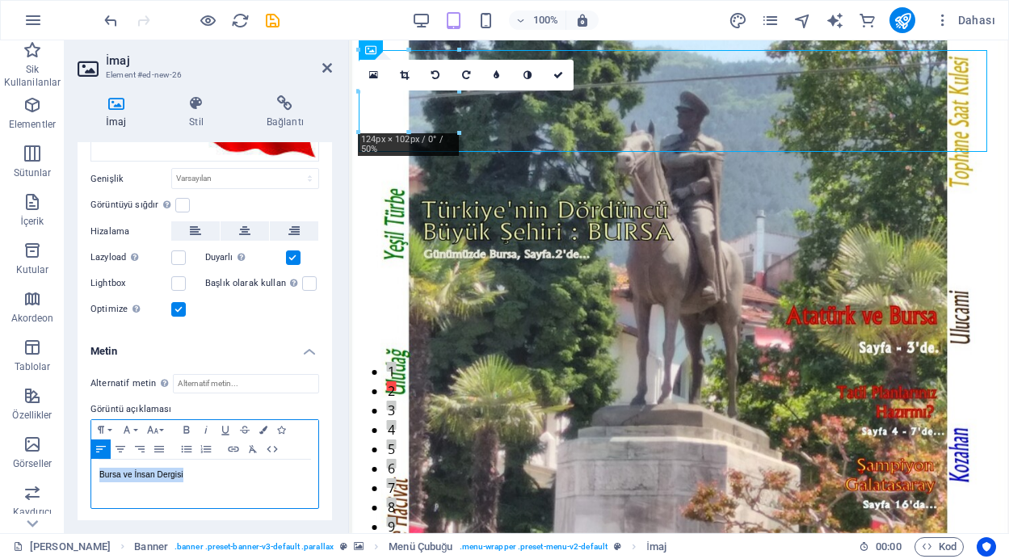
click at [208, 480] on div "Bursa ve İnsan Dergisi" at bounding box center [204, 484] width 227 height 48
click at [190, 471] on p "Bursa ve İnsan Dergisi" at bounding box center [204, 475] width 211 height 15
drag, startPoint x: 189, startPoint y: 473, endPoint x: 95, endPoint y: 469, distance: 93.8
click at [95, 469] on div "Bursa ve İnsan Dergisi" at bounding box center [204, 484] width 227 height 48
click at [186, 423] on icon "button" at bounding box center [186, 429] width 19 height 13
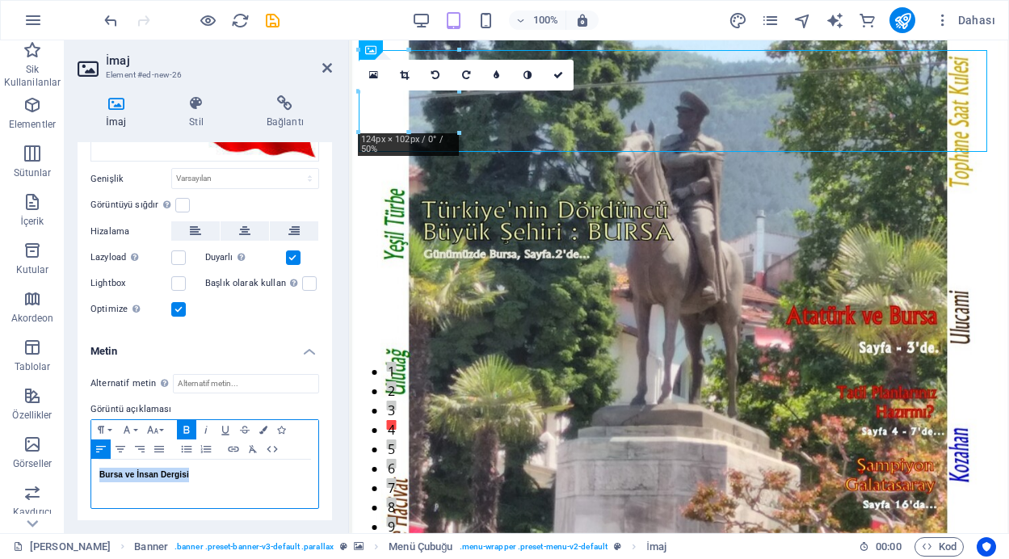
click at [208, 472] on p "Bursa ve İnsan Dergisi" at bounding box center [204, 475] width 211 height 15
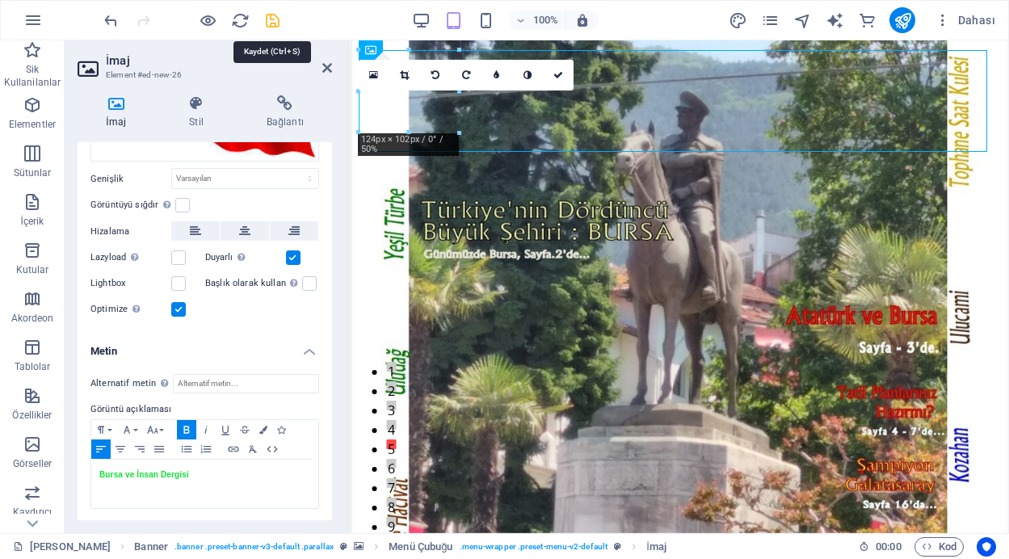
click at [269, 24] on icon "save" at bounding box center [272, 20] width 19 height 19
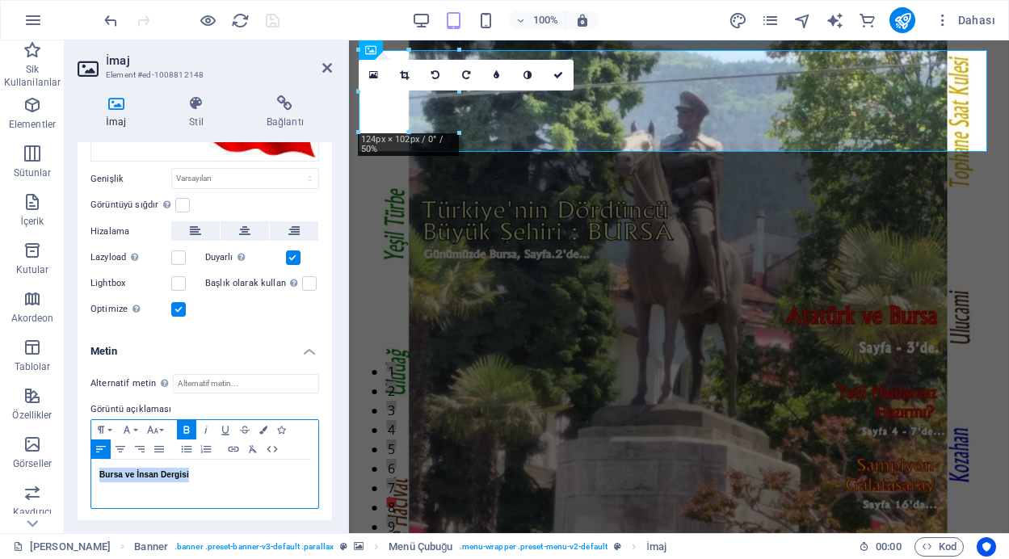
drag, startPoint x: 197, startPoint y: 471, endPoint x: 95, endPoint y: 469, distance: 102.6
click at [95, 469] on div "Bursa ve İnsan Dergisi" at bounding box center [204, 484] width 227 height 48
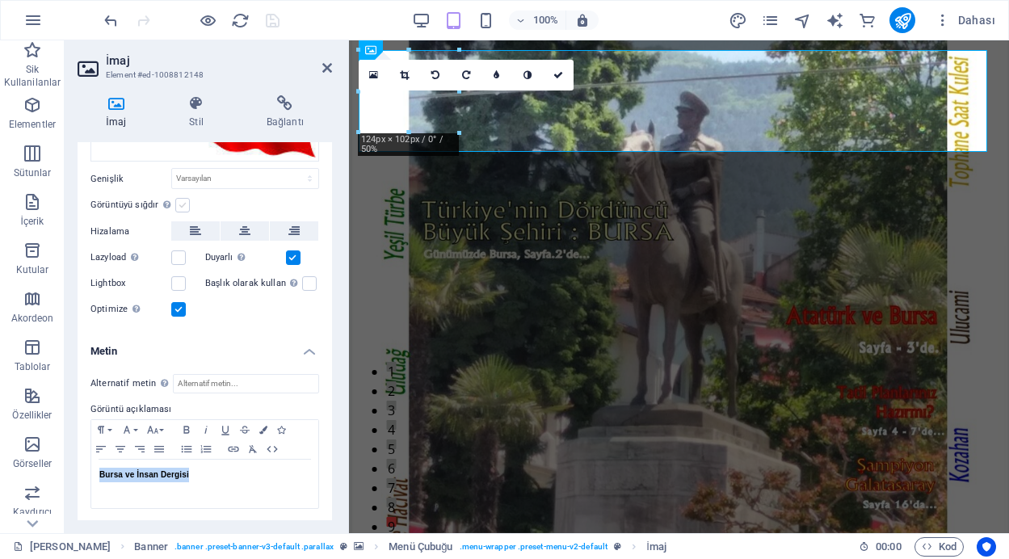
click at [181, 201] on label at bounding box center [182, 205] width 15 height 15
click at [0, 0] on input "Görüntüyü sığdır Görüntüyü otomatik olarak sabit bir genişliğe ve yüksekliğe sı…" at bounding box center [0, 0] width 0 height 0
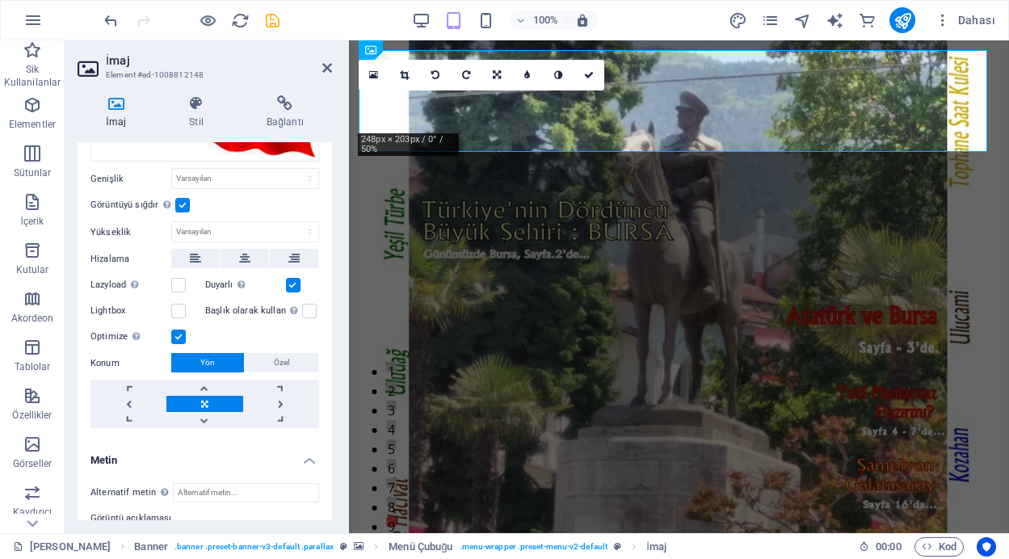
click at [181, 201] on label at bounding box center [182, 205] width 15 height 15
click at [0, 0] on input "Görüntüyü sığdır Görüntüyü otomatik olarak sabit bir genişliğe ve yüksekliğe sı…" at bounding box center [0, 0] width 0 height 0
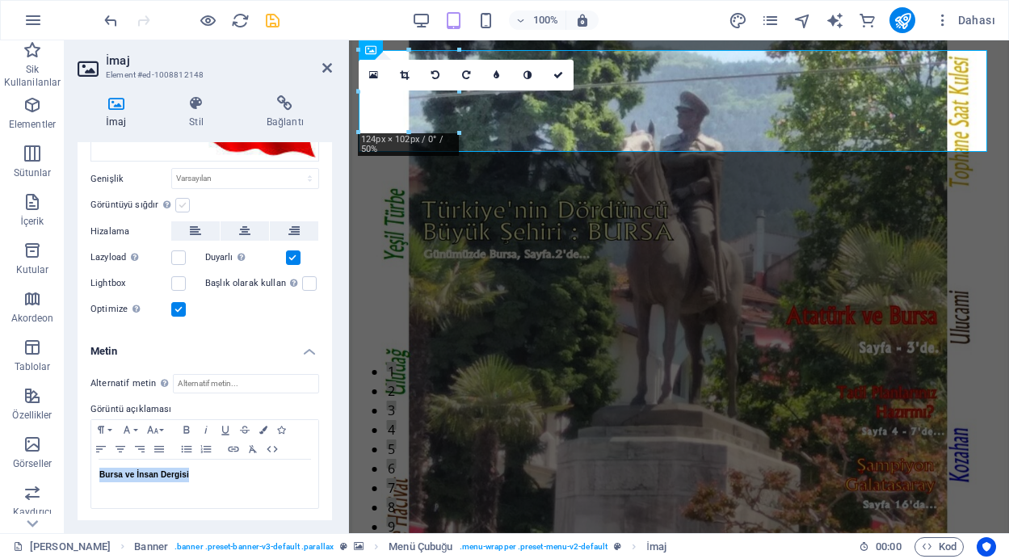
click at [181, 201] on label at bounding box center [182, 205] width 15 height 15
click at [0, 0] on input "Görüntüyü sığdır Görüntüyü otomatik olarak sabit bir genişliğe ve yüksekliğe sı…" at bounding box center [0, 0] width 0 height 0
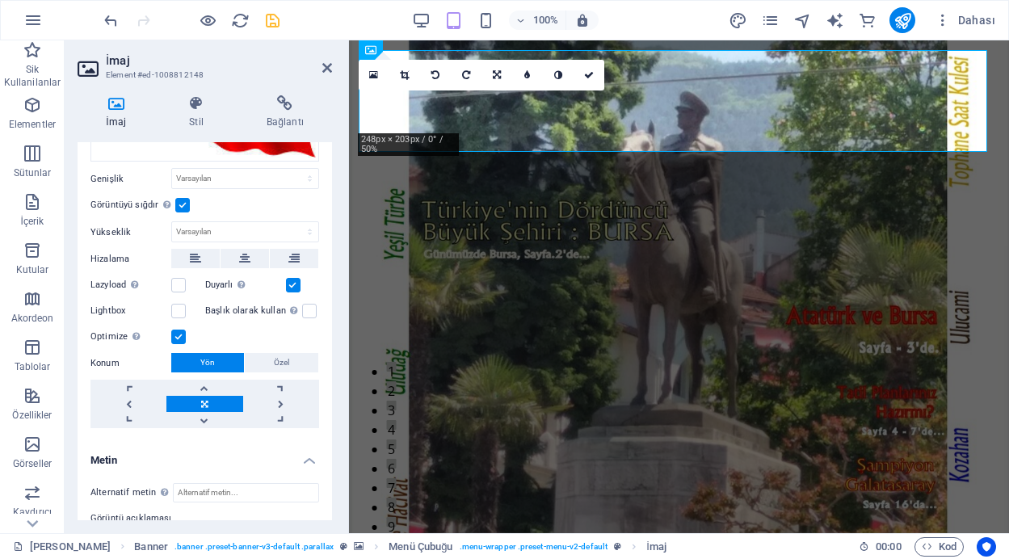
click at [181, 201] on label at bounding box center [182, 205] width 15 height 15
click at [0, 0] on input "Görüntüyü sığdır Görüntüyü otomatik olarak sabit bir genişliğe ve yüksekliğe sı…" at bounding box center [0, 0] width 0 height 0
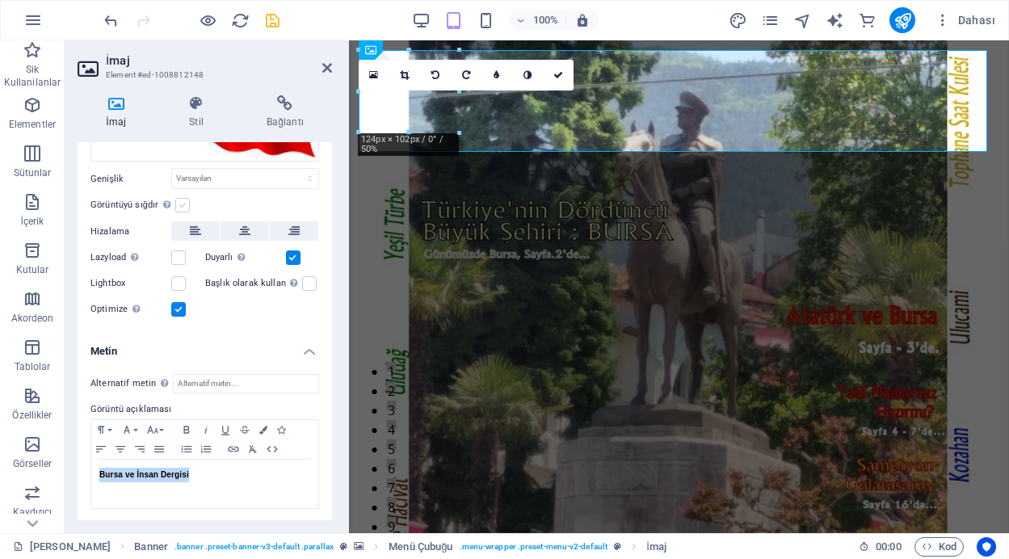
click at [181, 201] on label at bounding box center [182, 205] width 15 height 15
click at [0, 0] on input "Görüntüyü sığdır Görüntüyü otomatik olarak sabit bir genişliğe ve yüksekliğe sı…" at bounding box center [0, 0] width 0 height 0
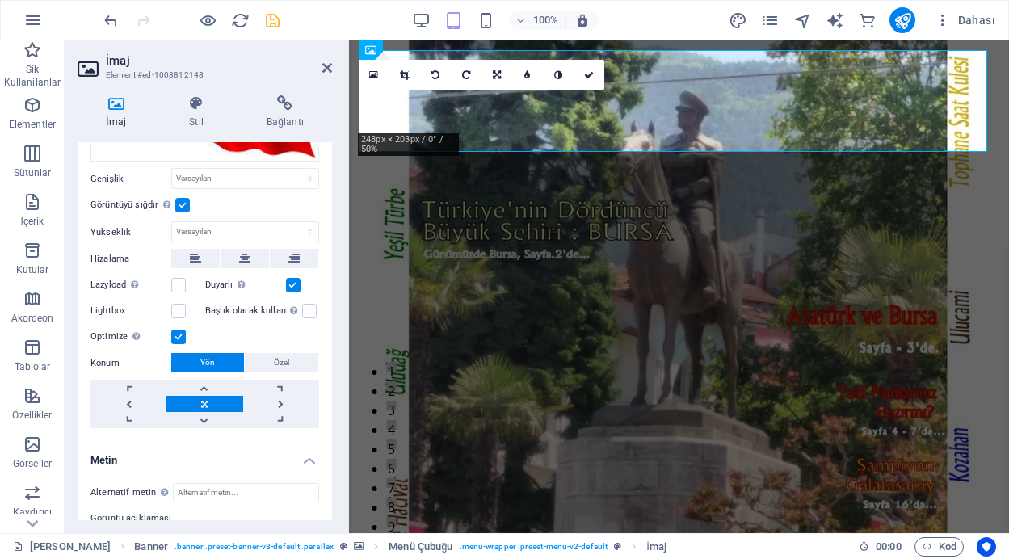
click at [181, 201] on label at bounding box center [182, 205] width 15 height 15
click at [0, 0] on input "Görüntüyü sığdır Görüntüyü otomatik olarak sabit bir genişliğe ve yüksekliğe sı…" at bounding box center [0, 0] width 0 height 0
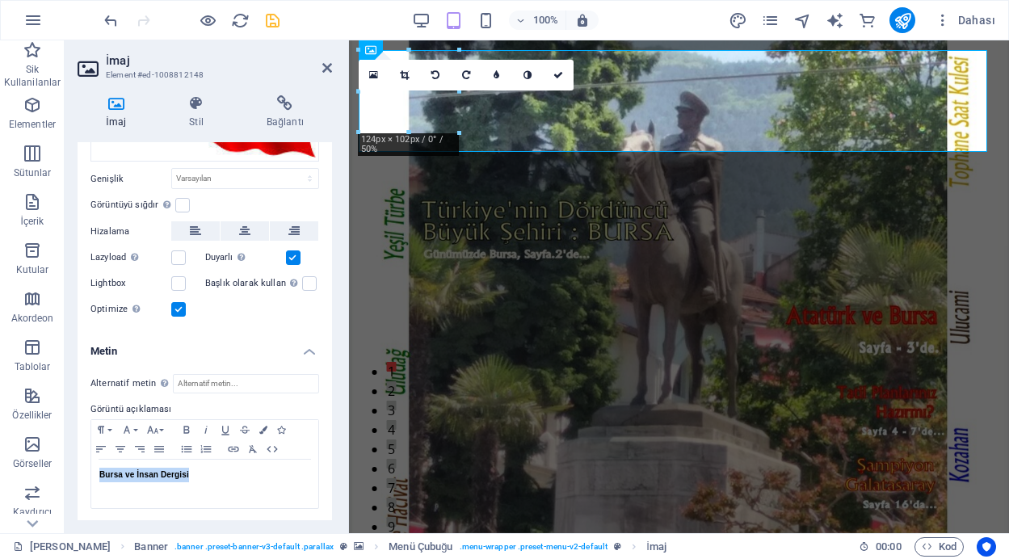
drag, startPoint x: 327, startPoint y: 371, endPoint x: 320, endPoint y: 426, distance: 55.4
click at [320, 426] on div "Alternatif metin Alternatif metin, görselleri görüntüleyemeyen cihazlar tarafın…" at bounding box center [205, 442] width 255 height 162
click at [199, 478] on p "Bursa ve İnsan Dergisi" at bounding box center [204, 475] width 211 height 15
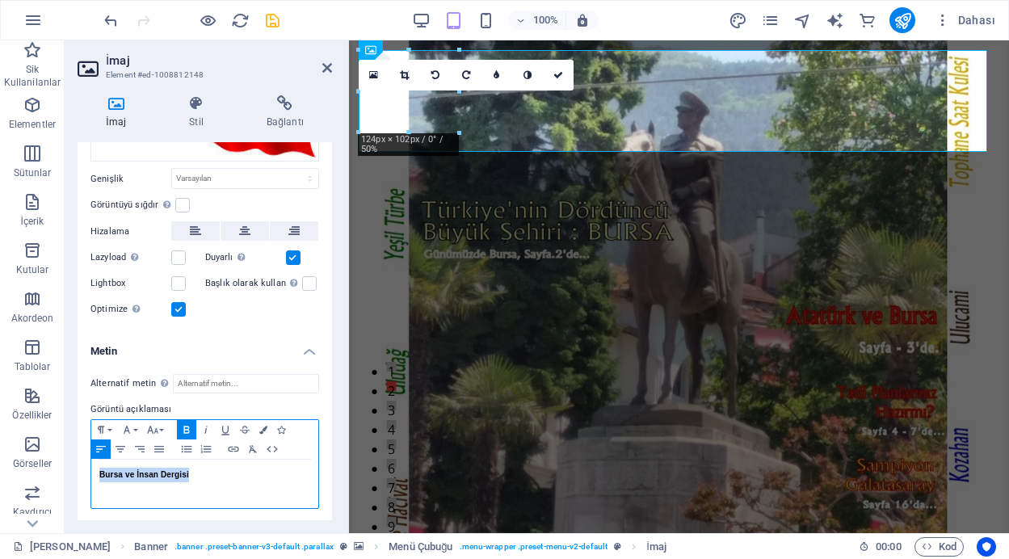
drag, startPoint x: 197, startPoint y: 472, endPoint x: 91, endPoint y: 471, distance: 105.9
click at [91, 471] on div "Bursa ve İnsan Dergisi" at bounding box center [204, 484] width 227 height 48
click at [155, 427] on icon "button" at bounding box center [152, 429] width 19 height 13
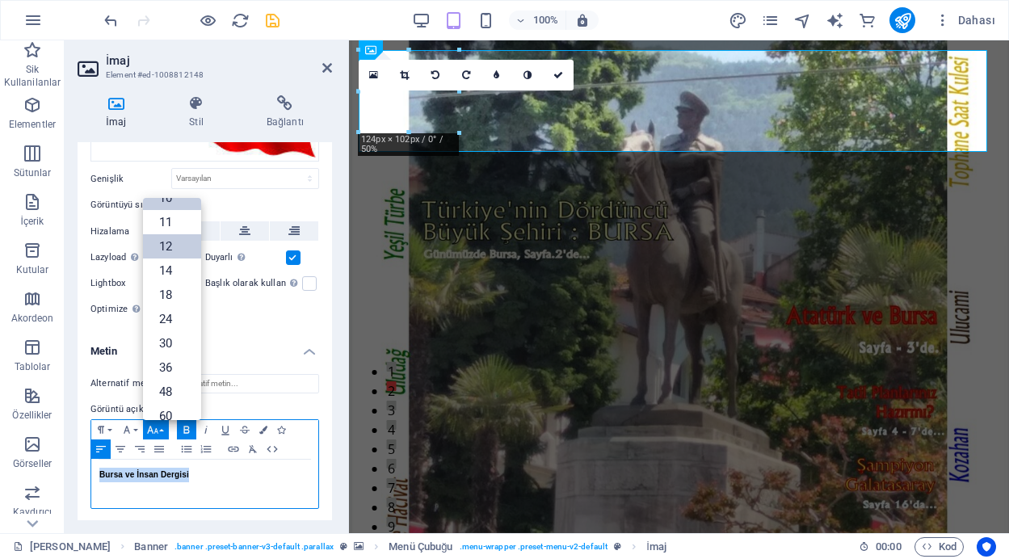
click at [176, 237] on link "12" at bounding box center [172, 246] width 58 height 24
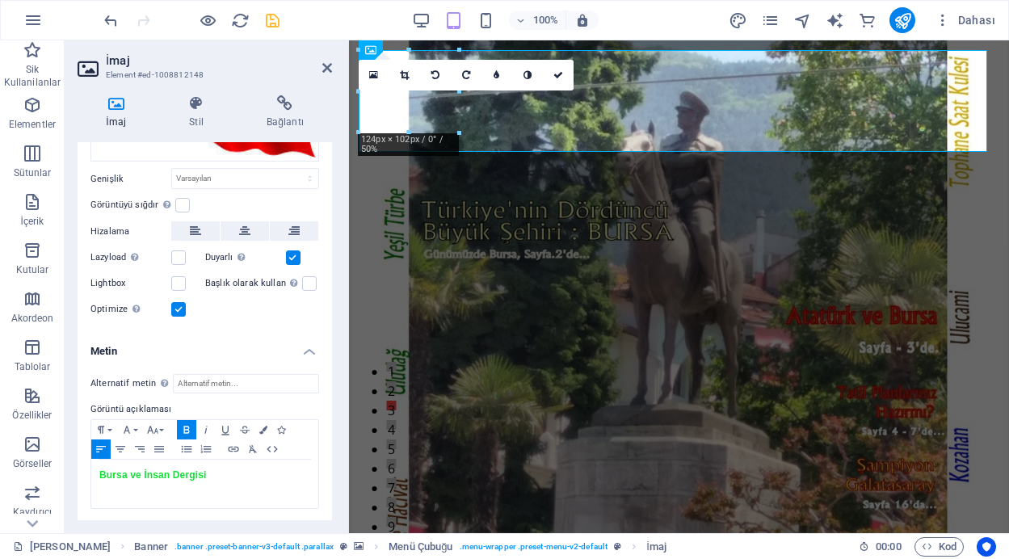
click at [367, 11] on div "100% Dahası" at bounding box center [551, 20] width 901 height 26
click at [270, 20] on icon "save" at bounding box center [272, 20] width 19 height 19
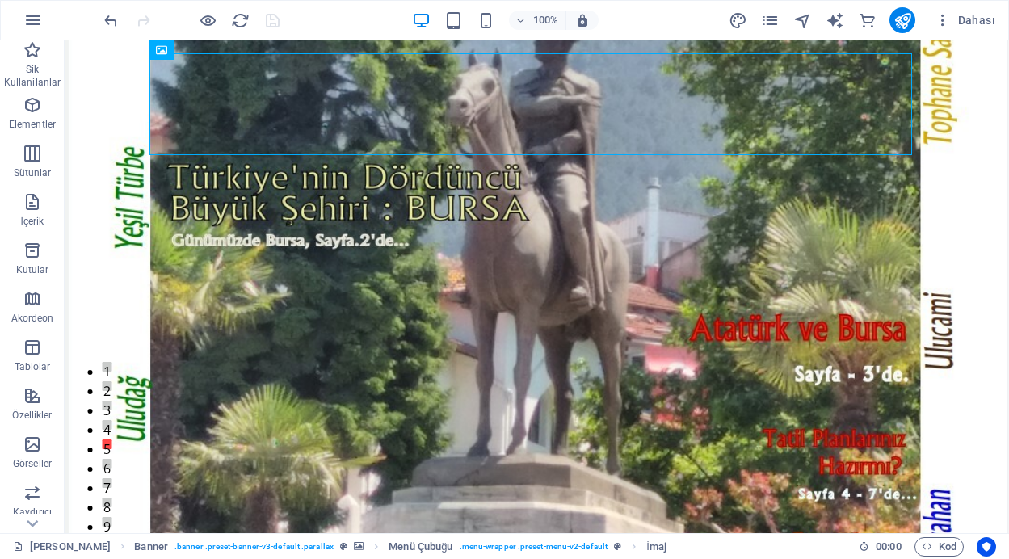
click at [322, 15] on div "100% Dahası" at bounding box center [551, 20] width 901 height 26
click at [897, 24] on icon "publish" at bounding box center [903, 20] width 19 height 19
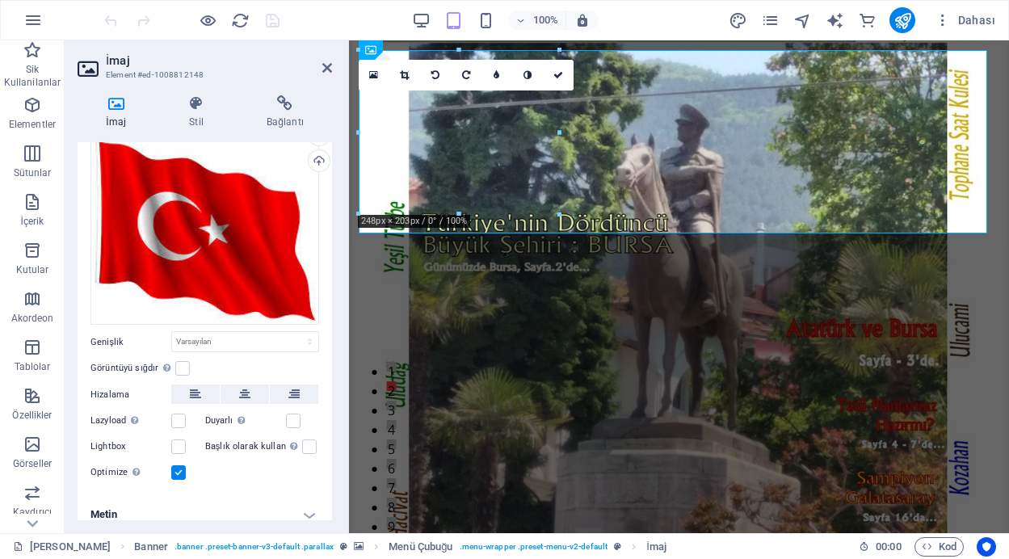
scroll to position [51, 0]
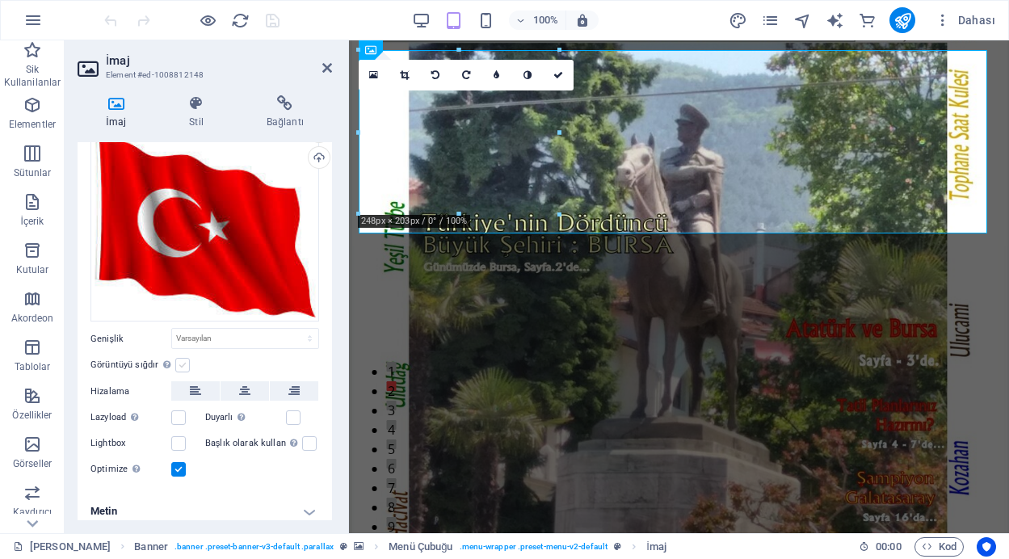
click at [175, 362] on label at bounding box center [182, 365] width 15 height 15
click at [0, 0] on input "Görüntüyü sığdır Görüntüyü otomatik olarak sabit bir genişliğe ve yüksekliğe sı…" at bounding box center [0, 0] width 0 height 0
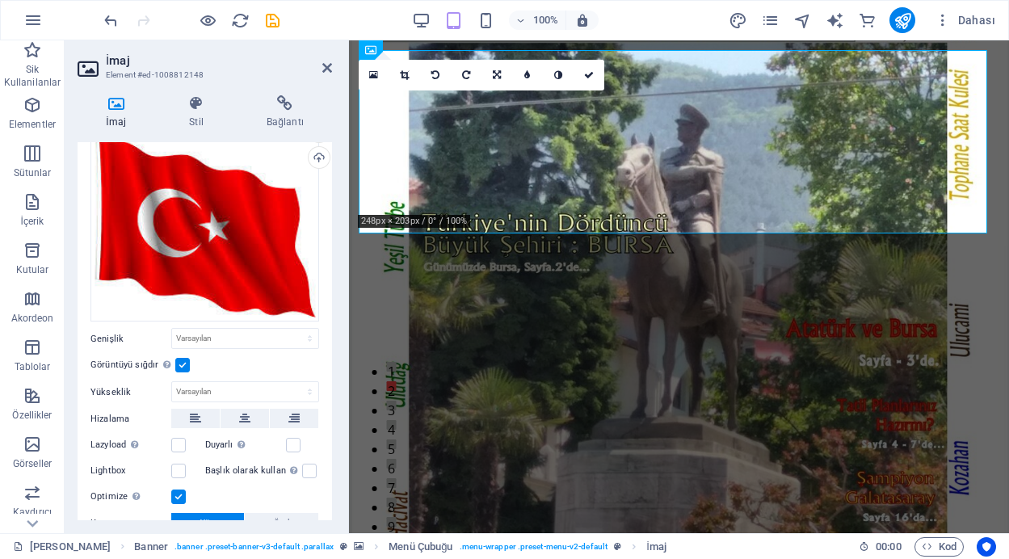
click at [176, 361] on label at bounding box center [182, 365] width 15 height 15
click at [0, 0] on input "Görüntüyü sığdır Görüntüyü otomatik olarak sabit bir genişliğe ve yüksekliğe sı…" at bounding box center [0, 0] width 0 height 0
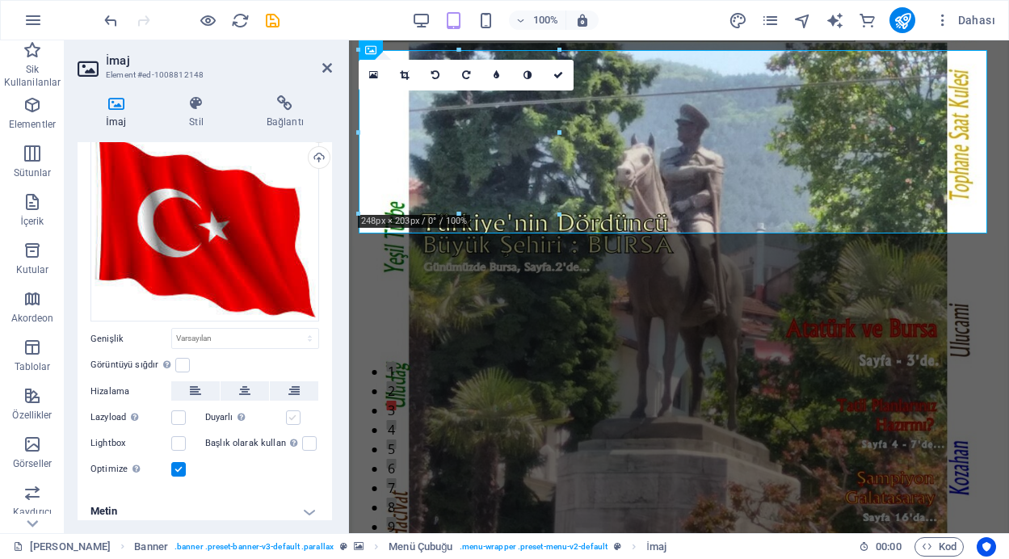
click at [287, 412] on label at bounding box center [293, 417] width 15 height 15
click at [0, 0] on input "Duyarlı Retina görüntüsünü ve akıllı telefon için optimize edilmiş boyutları ot…" at bounding box center [0, 0] width 0 height 0
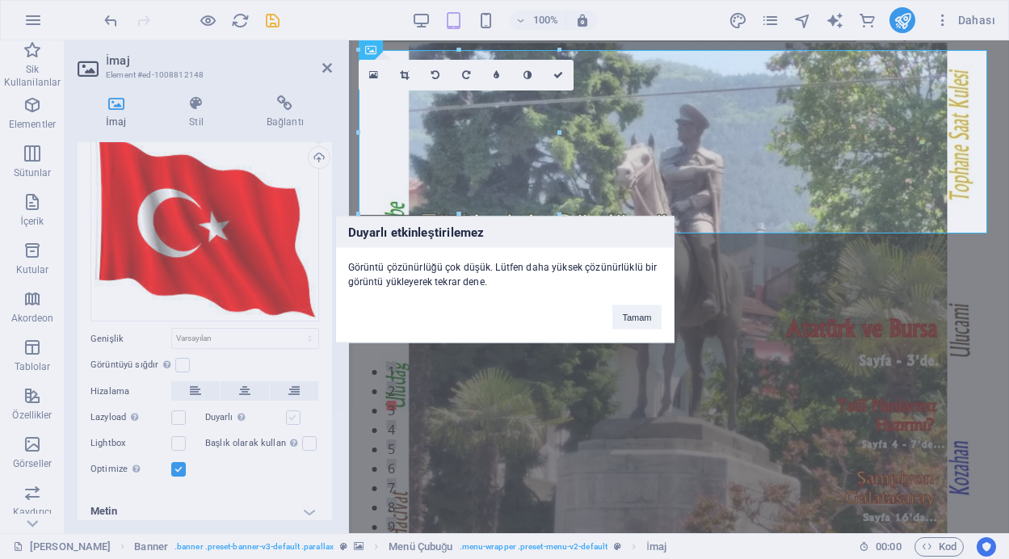
click at [287, 412] on div "Duyarlı etkinleştirilemez Görüntü çözünürlüğü çok düşük. Lütfen daha yüksek çöz…" at bounding box center [504, 279] width 1009 height 559
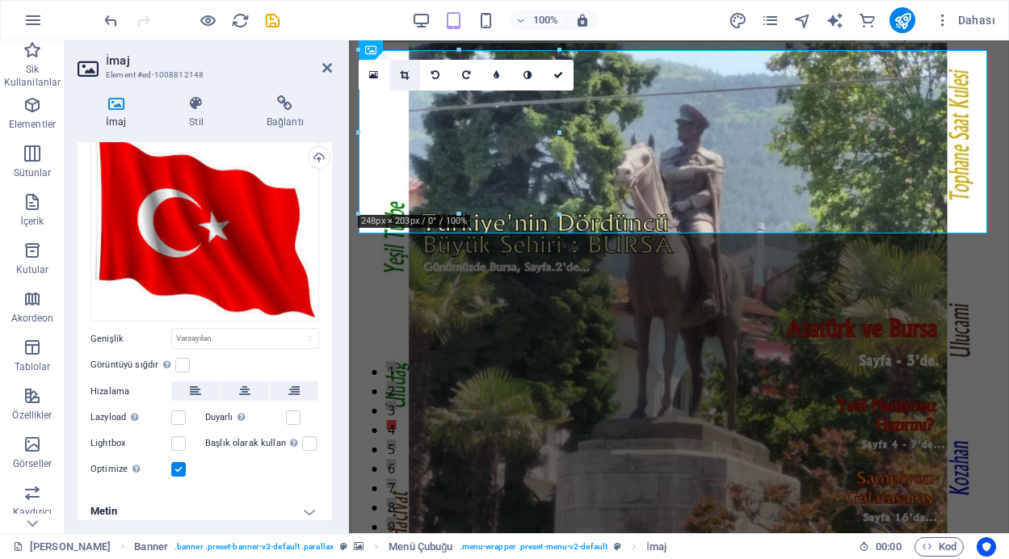
click at [403, 73] on icon at bounding box center [404, 75] width 9 height 10
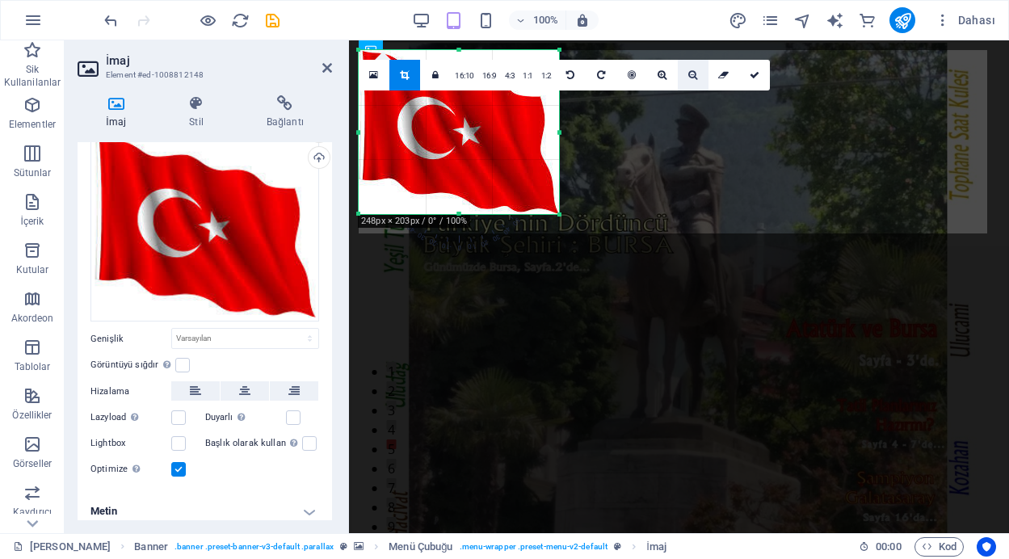
click at [688, 67] on link at bounding box center [693, 75] width 31 height 31
click at [688, 71] on icon at bounding box center [692, 75] width 9 height 10
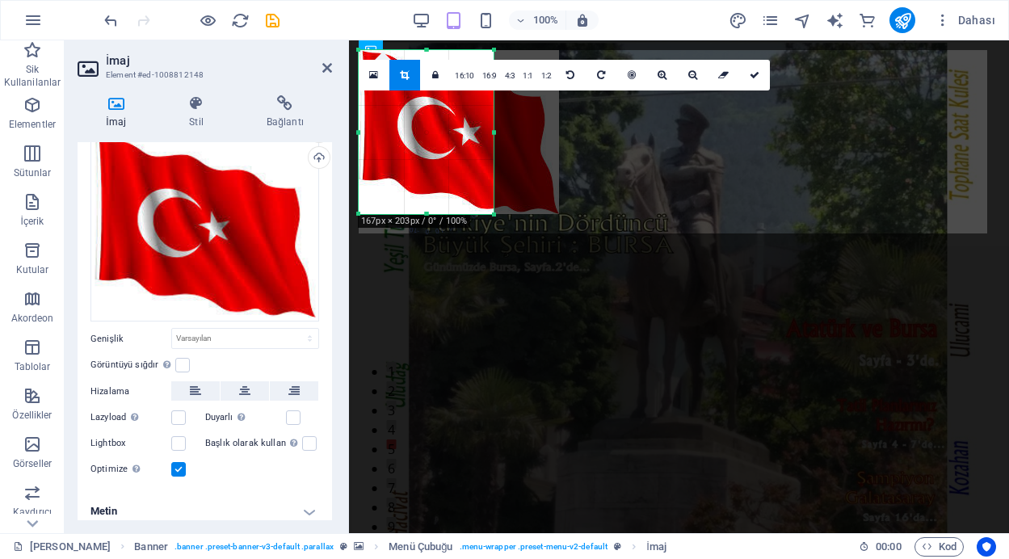
drag, startPoint x: 561, startPoint y: 131, endPoint x: 483, endPoint y: 196, distance: 101.0
click at [497, 137] on div at bounding box center [494, 132] width 6 height 164
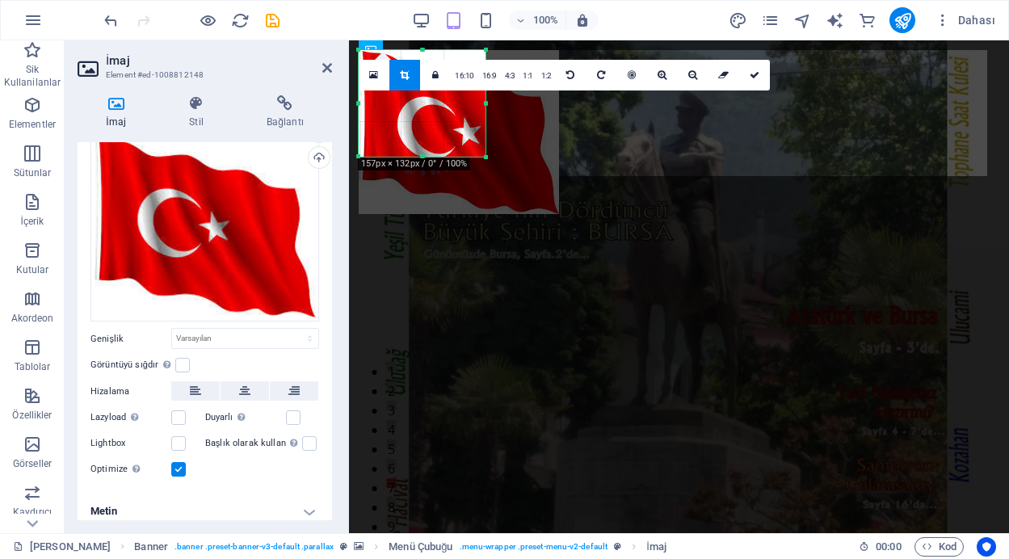
drag, startPoint x: 495, startPoint y: 218, endPoint x: 486, endPoint y: 161, distance: 58.2
click at [486, 161] on div at bounding box center [487, 158] width 10 height 10
click at [751, 74] on icon at bounding box center [755, 75] width 10 height 10
type input "157"
select select "px"
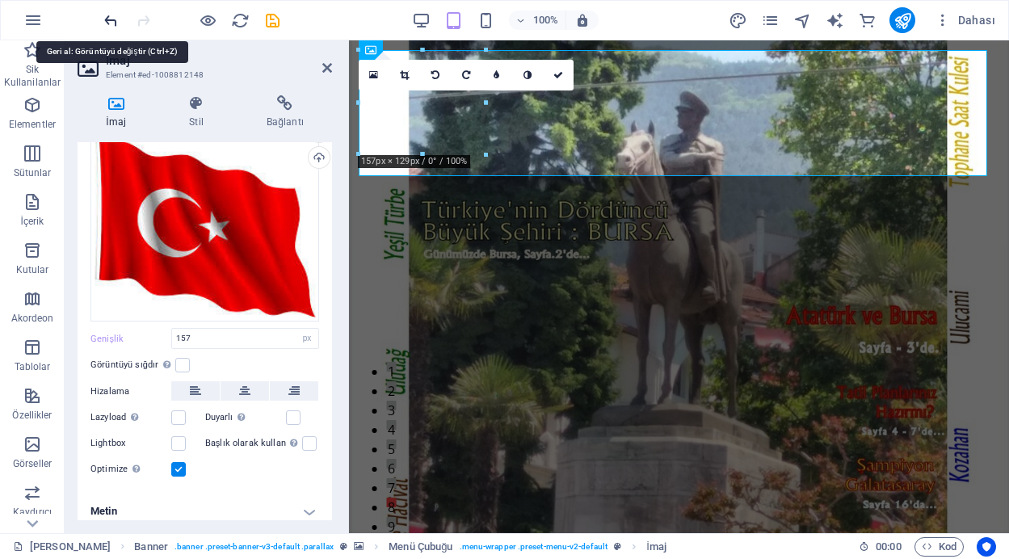
click at [106, 18] on icon "undo" at bounding box center [111, 20] width 19 height 19
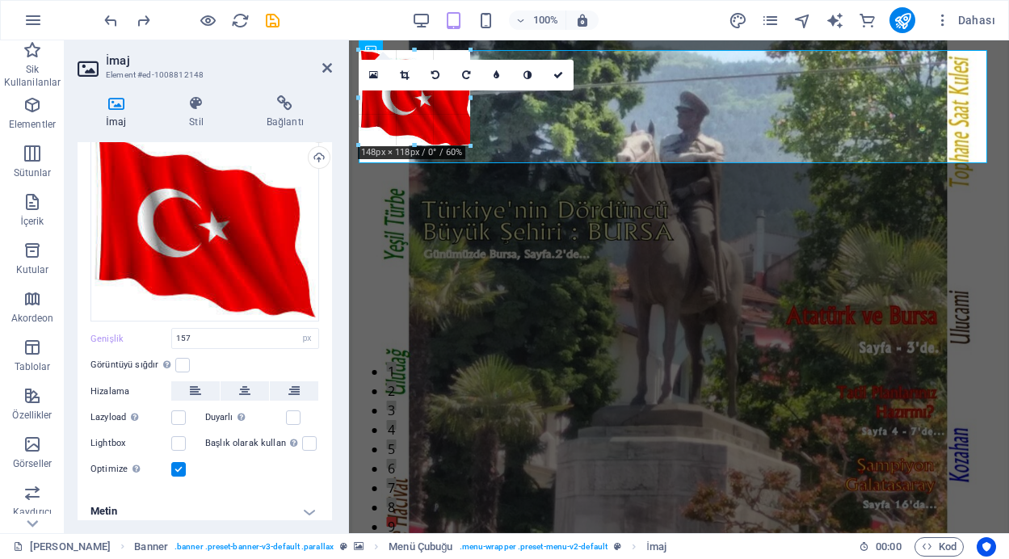
drag, startPoint x: 488, startPoint y: 154, endPoint x: 453, endPoint y: 138, distance: 38.0
type input "139"
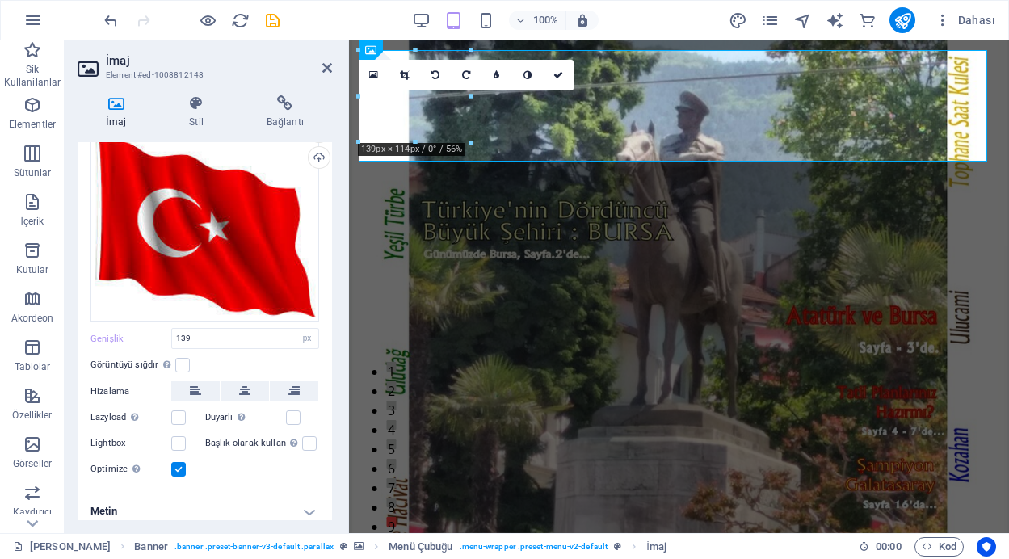
click at [326, 13] on div "100% Dahası" at bounding box center [551, 20] width 901 height 26
click at [561, 73] on icon at bounding box center [559, 75] width 10 height 10
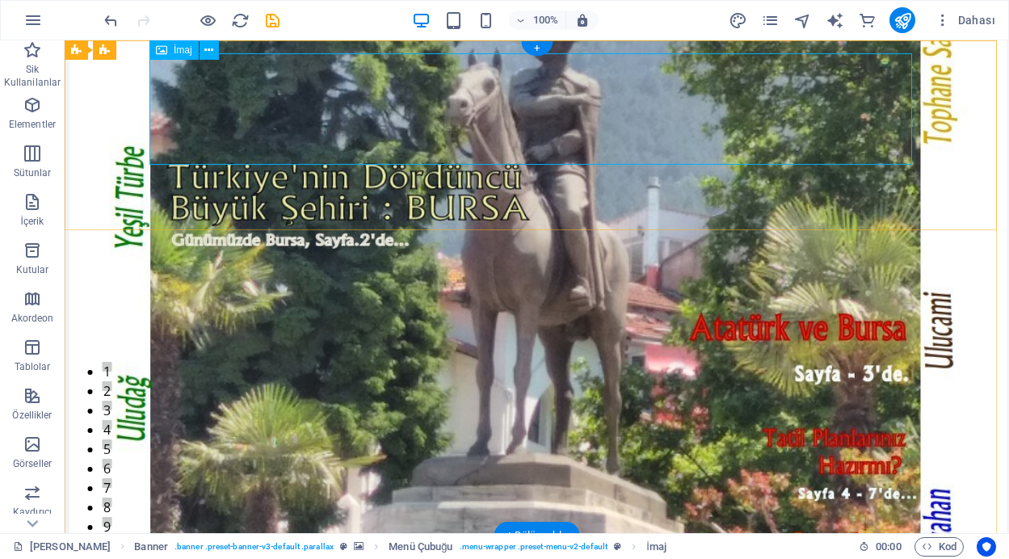
select select "px"
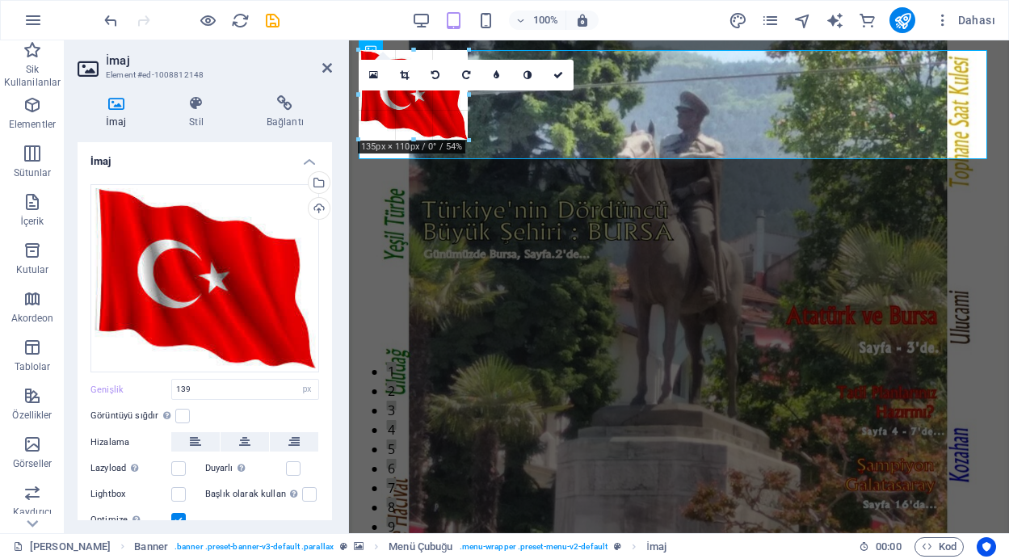
drag, startPoint x: 472, startPoint y: 141, endPoint x: 107, endPoint y: 93, distance: 367.5
type input "136"
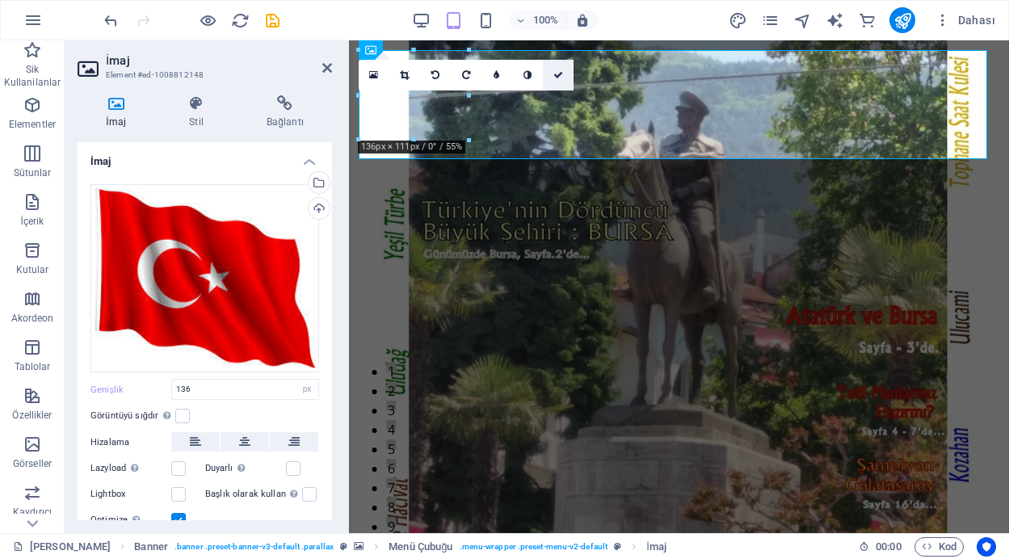
click at [556, 72] on icon at bounding box center [559, 75] width 10 height 10
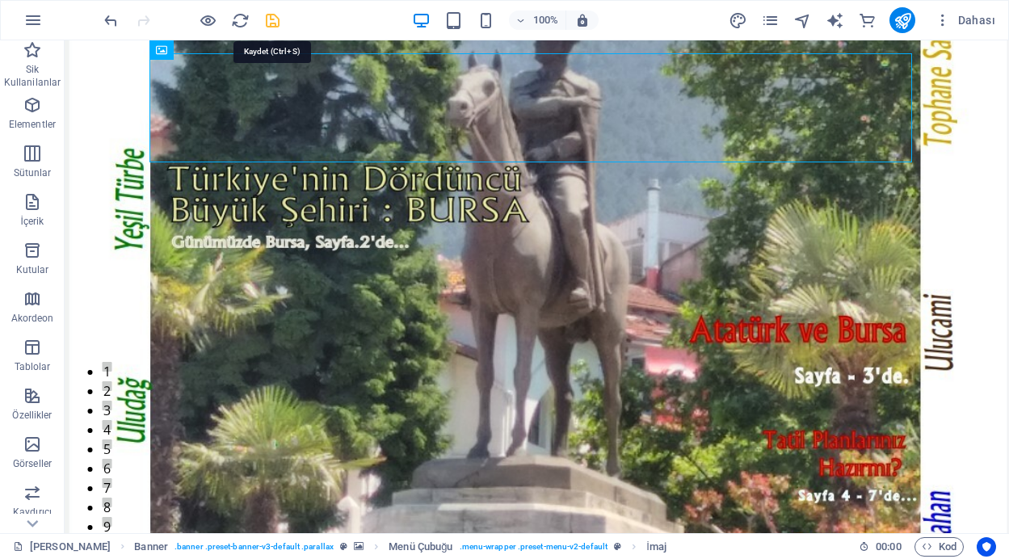
click at [272, 22] on icon "save" at bounding box center [272, 20] width 19 height 19
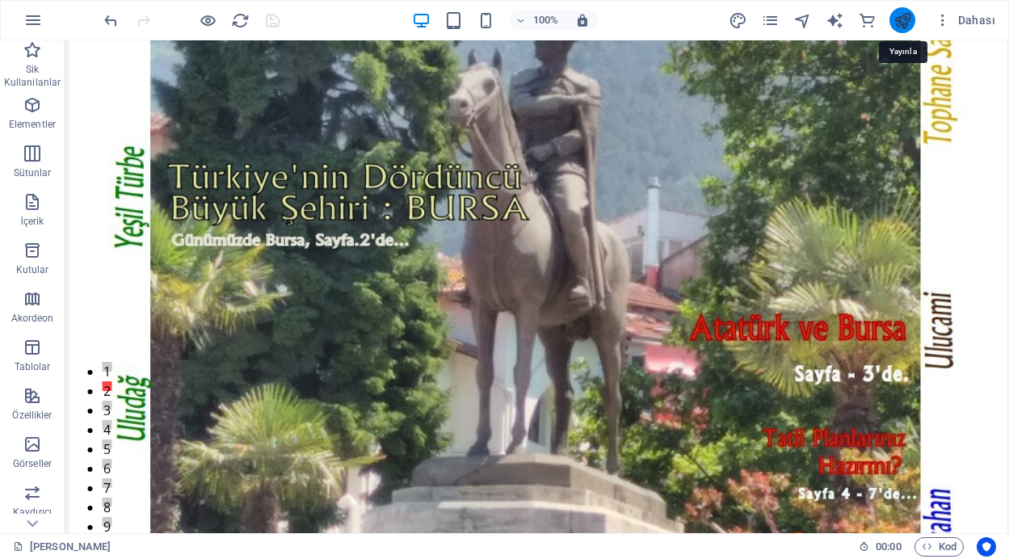
click at [903, 22] on icon "publish" at bounding box center [903, 20] width 19 height 19
